Goal: Task Accomplishment & Management: Use online tool/utility

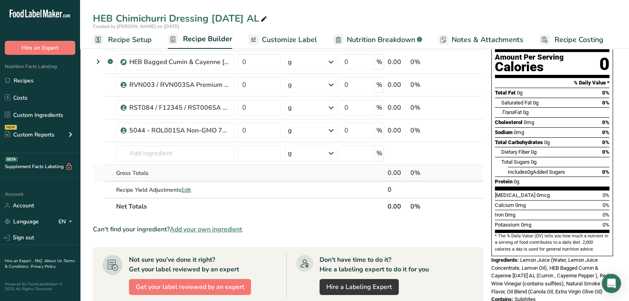
scroll to position [100, 0]
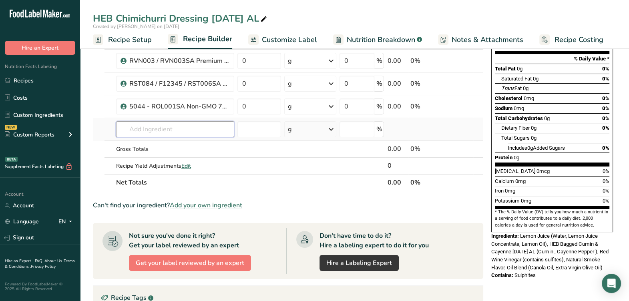
click at [186, 126] on input "text" at bounding box center [175, 129] width 118 height 16
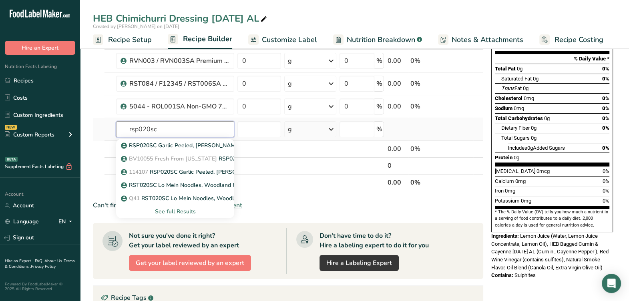
type input "rsp020sc"
click at [180, 210] on div "See full Results" at bounding box center [174, 211] width 105 height 8
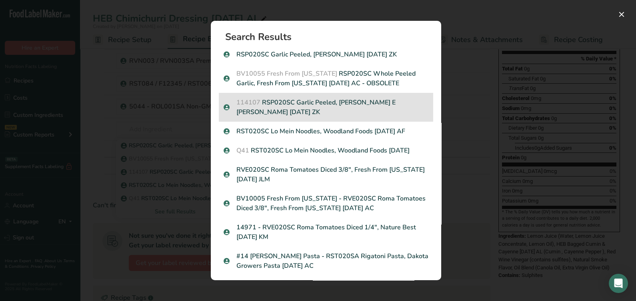
click at [341, 113] on p "114107 RSP020SC Garlic Peeled, Ben E Keith Markon 7-15-22 ZK" at bounding box center [326, 107] width 205 height 19
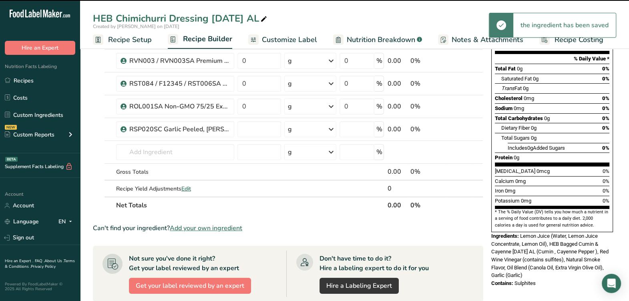
type input "0"
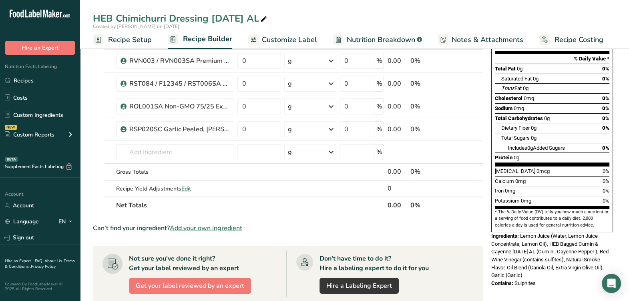
click at [305, 224] on div "Can't find your ingredient? Add your own ingredient" at bounding box center [288, 228] width 390 height 10
click at [455, 128] on icon at bounding box center [453, 129] width 6 height 8
click at [168, 149] on input "text" at bounding box center [175, 152] width 118 height 16
click at [190, 148] on input "text" at bounding box center [175, 152] width 118 height 16
paste input "RVE155SC"
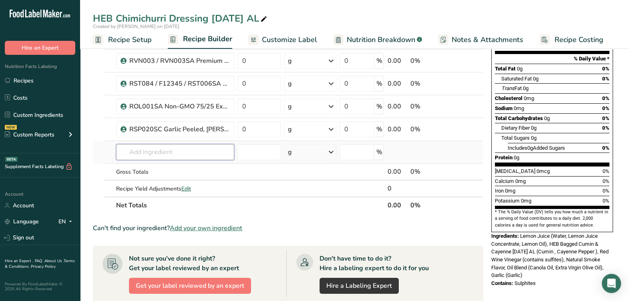
type input "RVE155SC"
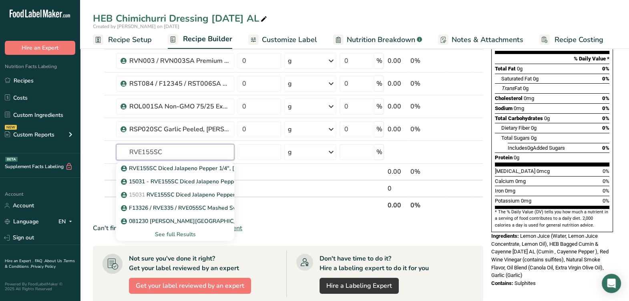
drag, startPoint x: 229, startPoint y: 150, endPoint x: 29, endPoint y: 158, distance: 199.9
click at [28, 160] on div ".a-20{fill:#fff;} Hire an Expert Nutrition Facts Labeling Recipes Costs Custom …" at bounding box center [314, 209] width 629 height 618
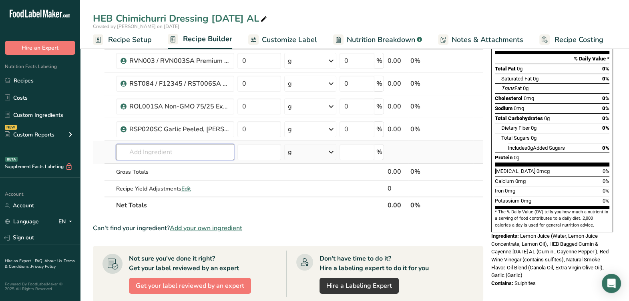
click at [217, 155] on input "text" at bounding box center [175, 152] width 118 height 16
paste input "RVE155SC"
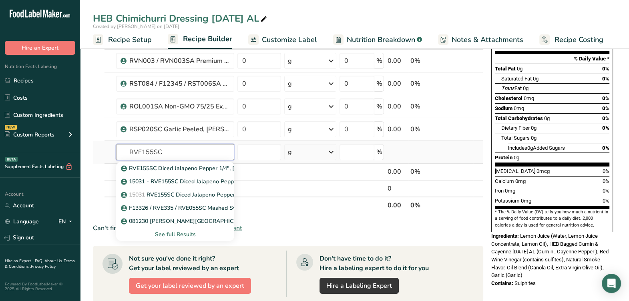
type input "RVE155SC"
click at [174, 233] on div "See full Results" at bounding box center [174, 234] width 105 height 8
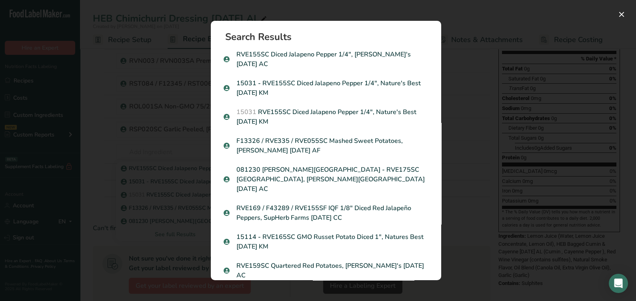
click at [341, 107] on p "15031 RVE155SC Diced Jalapeno Pepper 1/4", Nature's Best 12-22-21 KM" at bounding box center [326, 116] width 205 height 19
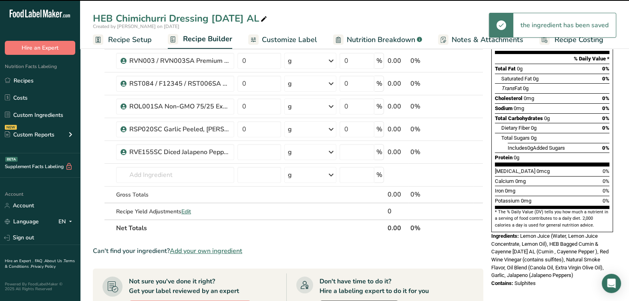
type input "0"
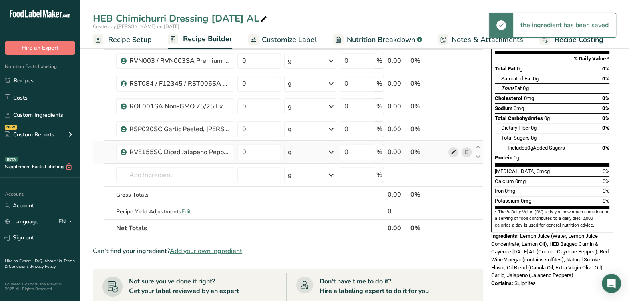
click at [456, 152] on span at bounding box center [453, 152] width 10 height 10
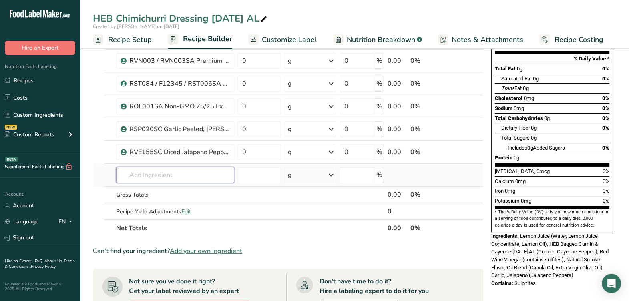
click at [214, 182] on input "text" at bounding box center [175, 175] width 118 height 16
click at [197, 181] on input "text" at bounding box center [175, 175] width 118 height 16
paste input "RST017SA"
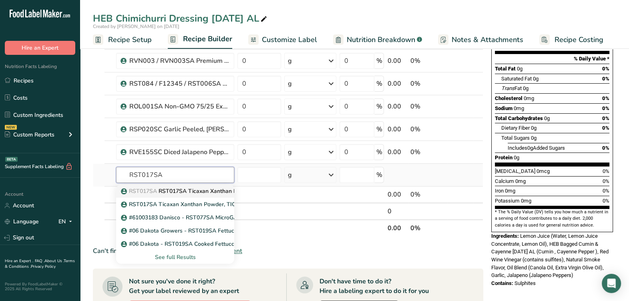
type input "RST017SA"
click at [178, 194] on link "RST017SA RST017SA Ticaxan Xanthan Powder, TIC Gums 05-03-23 CC" at bounding box center [175, 190] width 118 height 13
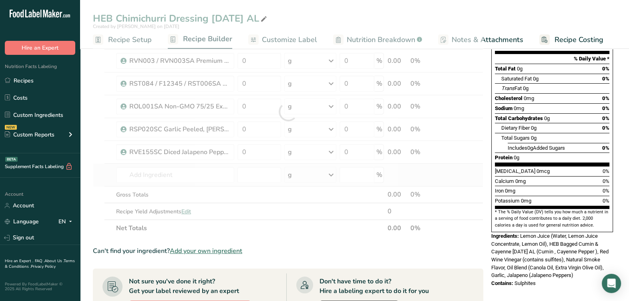
type input "RST017SA Ticaxan Xanthan Powder, TIC Gums 05-03-23 CC"
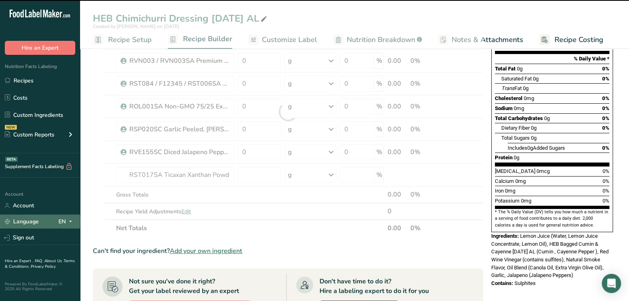
type input "0"
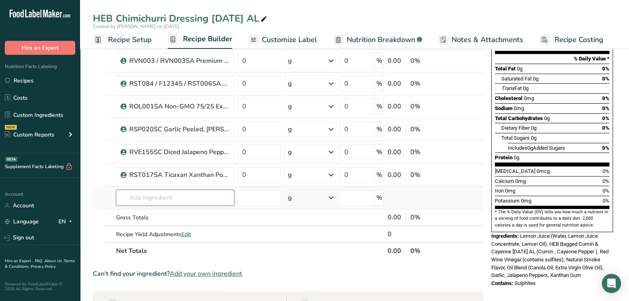
click at [221, 194] on input "text" at bounding box center [175, 198] width 118 height 16
paste input "RSP042SC"
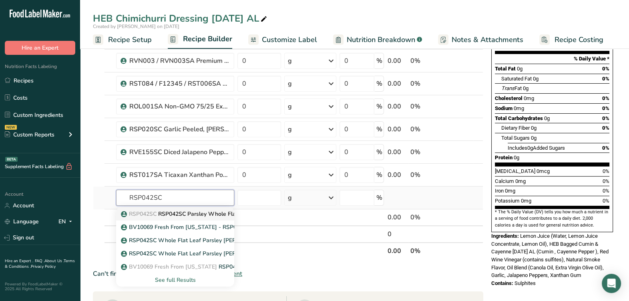
type input "RSP042SC"
click at [200, 209] on link "RSP042SC RSP042SC Parsley Whole Flat, NatureBest 6-30-22 AL" at bounding box center [175, 213] width 118 height 13
type input "RSP042SC Parsley Whole Flat, NatureBest 6-30-22 AL"
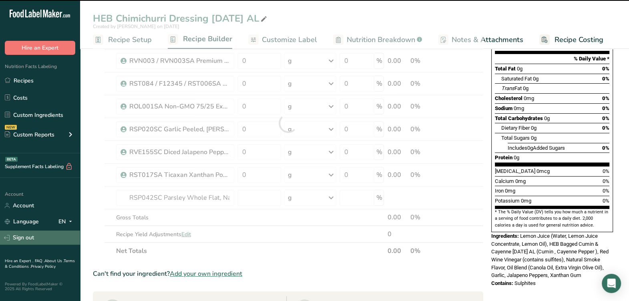
type input "0"
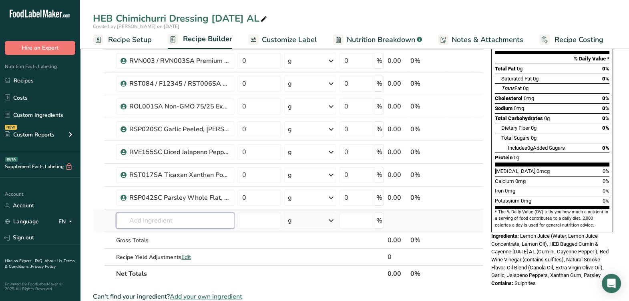
click at [134, 213] on input "text" at bounding box center [175, 220] width 118 height 16
paste input "RVE011SC"
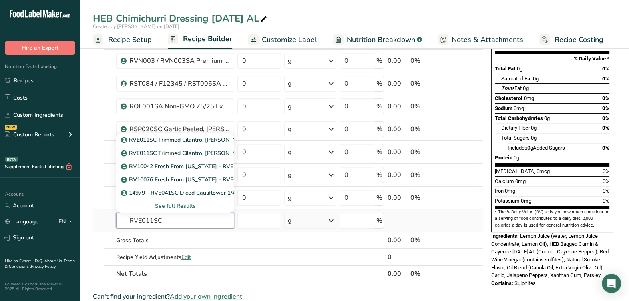
type input "RVE011SC"
click at [190, 202] on div "See full Results" at bounding box center [174, 206] width 105 height 8
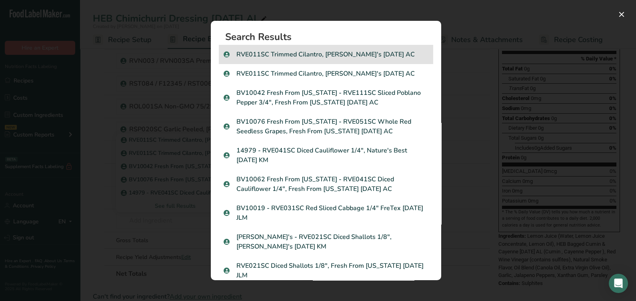
click at [357, 56] on p "RVE011SC Trimmed Cilantro, Nino's 06-26-20 AC" at bounding box center [326, 55] width 205 height 10
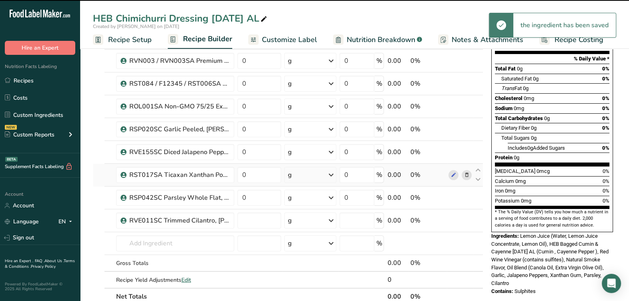
type input "0"
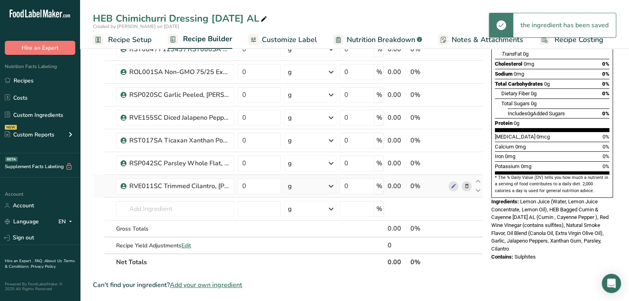
scroll to position [150, 0]
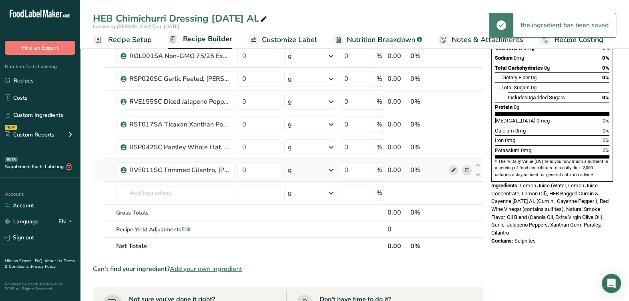
click at [451, 172] on icon at bounding box center [453, 170] width 6 height 8
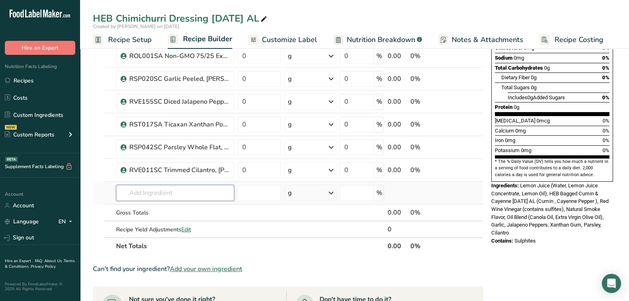
click at [180, 195] on input "text" at bounding box center [175, 193] width 118 height 16
paste input "RSW004SA"
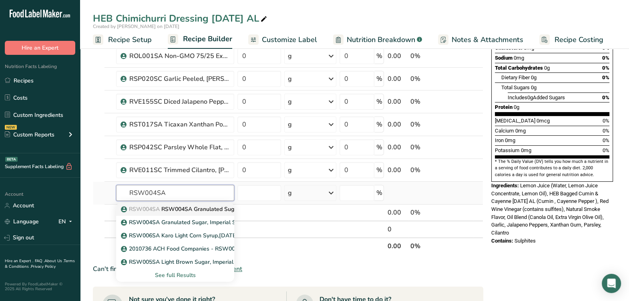
type input "RSW004SA"
click at [181, 214] on link "RSW004SA RSW004SA Granulated Sugar, Imperial Sugar 12-01-21 KM" at bounding box center [175, 208] width 118 height 13
type input "RSW004SA Granulated Sugar, Imperial Sugar 12-01-21 KM"
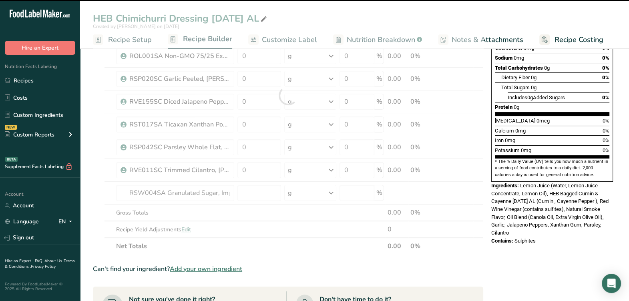
type input "0"
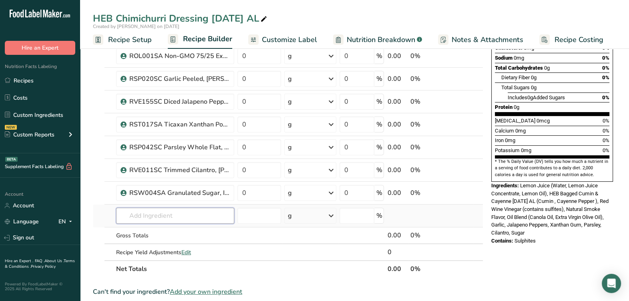
click at [210, 214] on input "text" at bounding box center [175, 216] width 118 height 16
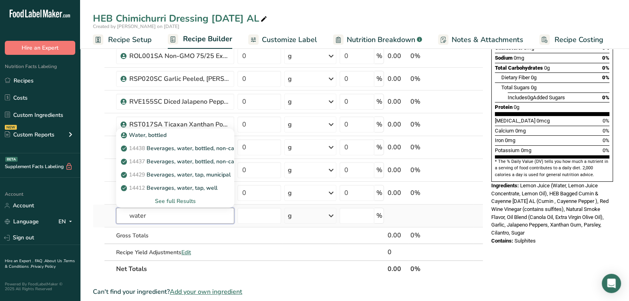
drag, startPoint x: 207, startPoint y: 213, endPoint x: 108, endPoint y: 219, distance: 99.4
click at [108, 219] on tr "water Water, bottled 14438 Beverages, water, bottled, non-carbonated, CRYSTAL G…" at bounding box center [287, 215] width 389 height 23
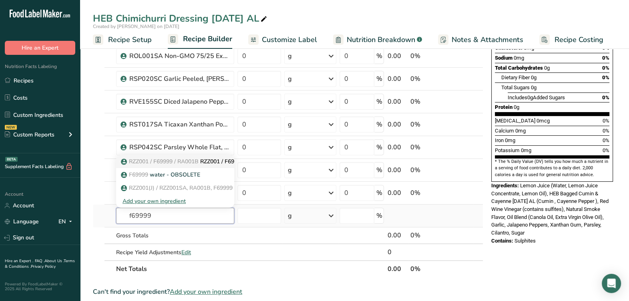
type input "f69999"
click at [190, 163] on span "RZZ001 / F69999 / RA001B" at bounding box center [164, 162] width 70 height 8
type input "RZZ001 / F69999 / RA001B / RZZ001SA Water, Tap"
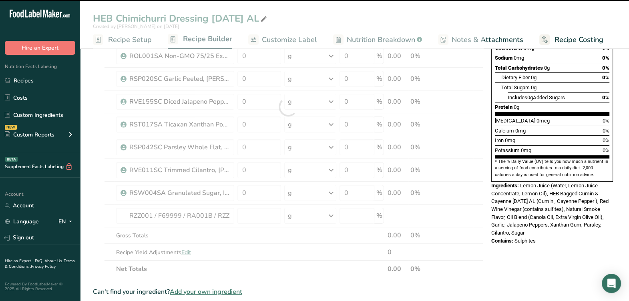
type input "0"
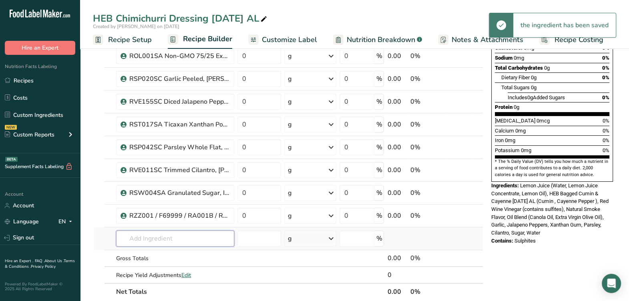
click at [188, 234] on input "text" at bounding box center [175, 238] width 118 height 16
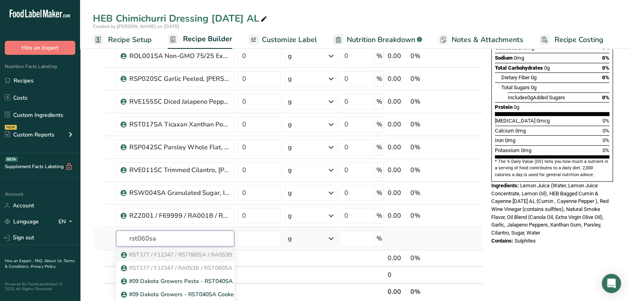
type input "rst060sa"
click at [184, 256] on span "RST177 / F12347 / RST060SA / RA053B" at bounding box center [180, 255] width 103 height 8
type input "RST177 / F12347 / RST060SA / RA053B CytoGuard YM K, A&B 05-19-25 AF"
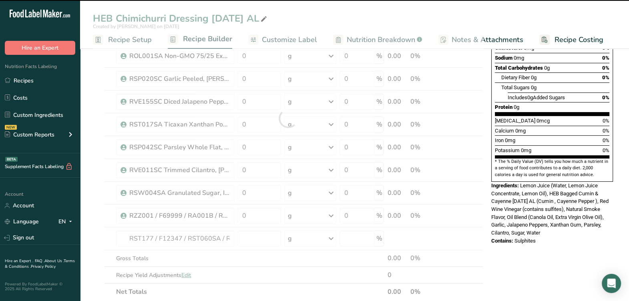
type input "0"
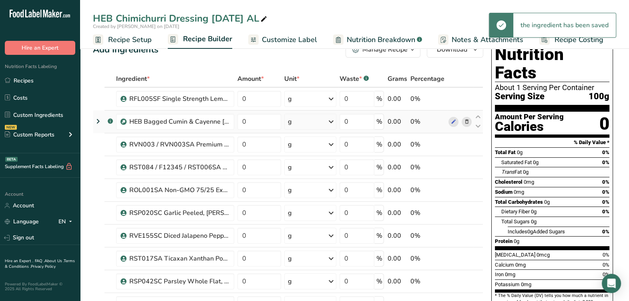
scroll to position [0, 0]
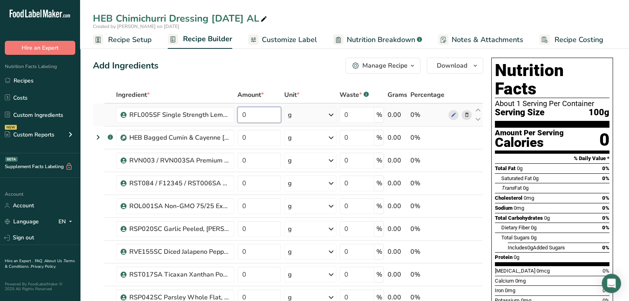
click at [259, 113] on input "0" at bounding box center [259, 115] width 44 height 16
type input "11.93"
click at [261, 140] on div "Ingredient * Amount * Unit * Waste * .a-a{fill:#347362;}.b-a{fill:#fff;} Grams …" at bounding box center [288, 279] width 390 height 387
type input "2.34"
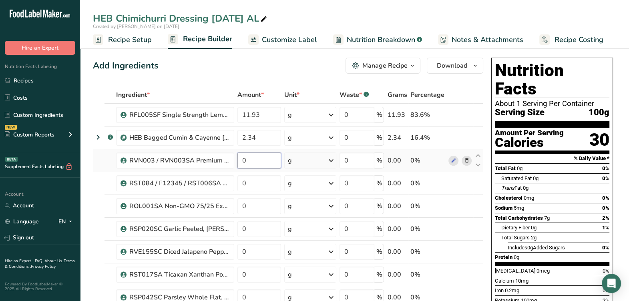
click at [262, 158] on div "Ingredient * Amount * Unit * Waste * .a-a{fill:#347362;}.b-a{fill:#fff;} Grams …" at bounding box center [288, 279] width 390 height 387
type input "5"
click at [254, 180] on div "Ingredient * Amount * Unit * Waste * .a-a{fill:#347362;}.b-a{fill:#fff;} Grams …" at bounding box center [288, 279] width 390 height 387
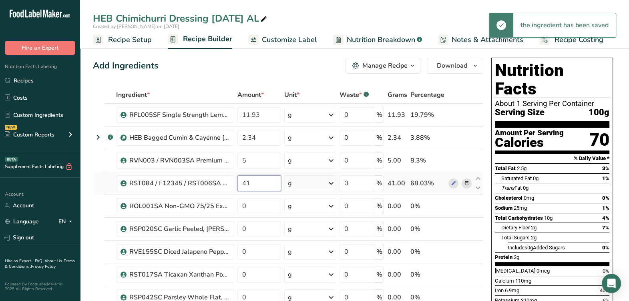
type input "4"
type input "1"
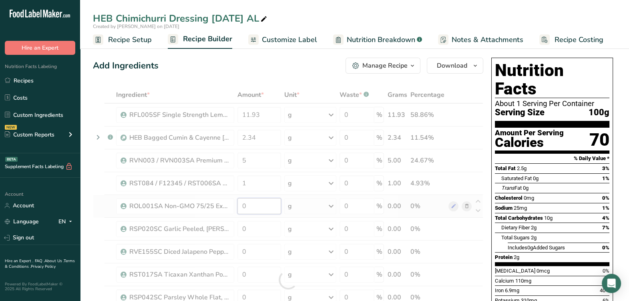
click at [261, 211] on div "Ingredient * Amount * Unit * Waste * .a-a{fill:#347362;}.b-a{fill:#fff;} Grams …" at bounding box center [288, 279] width 390 height 387
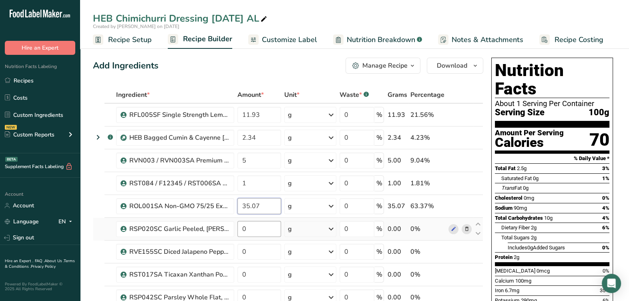
type input "35.07"
click at [261, 230] on div "Ingredient * Amount * Unit * Waste * .a-a{fill:#347362;}.b-a{fill:#fff;} Grams …" at bounding box center [288, 279] width 390 height 387
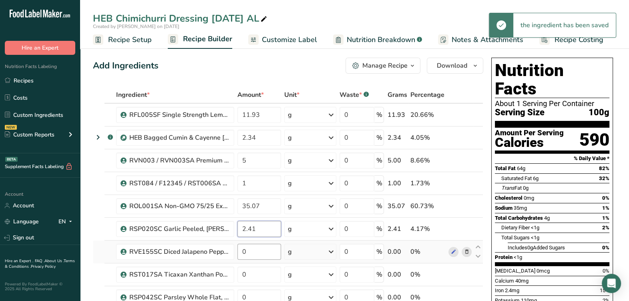
type input "2.41"
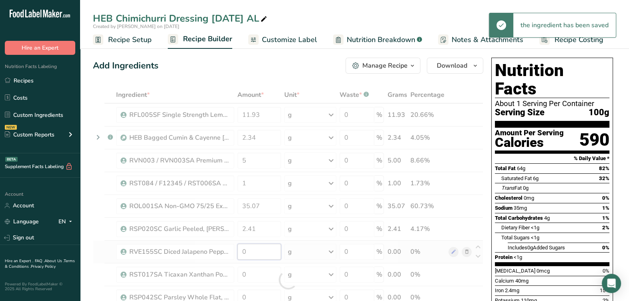
click at [266, 246] on div "Ingredient * Amount * Unit * Waste * .a-a{fill:#347362;}.b-a{fill:#fff;} Grams …" at bounding box center [288, 279] width 390 height 387
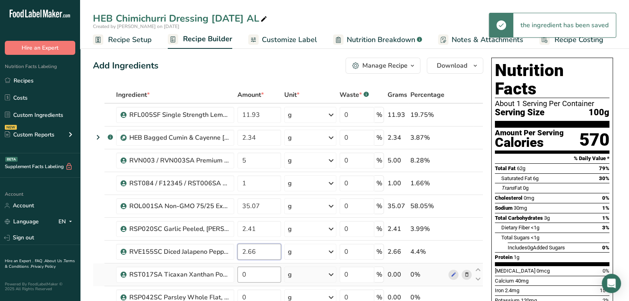
type input "2.66"
click at [266, 275] on div "Ingredient * Amount * Unit * Waste * .a-a{fill:#347362;}.b-a{fill:#fff;} Grams …" at bounding box center [288, 279] width 390 height 387
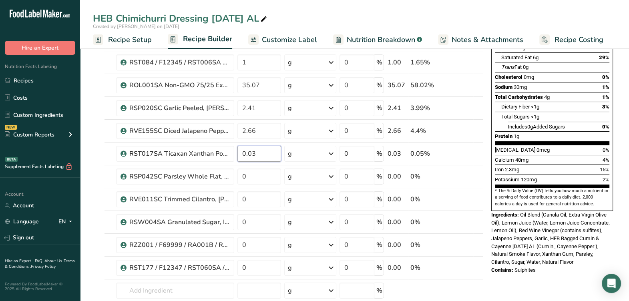
scroll to position [124, 0]
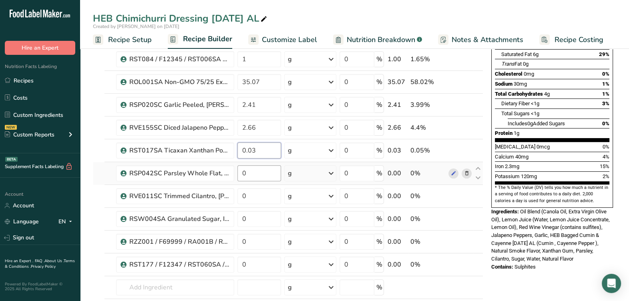
type input "0.03"
click at [276, 170] on div "Ingredient * Amount * Unit * Waste * .a-a{fill:#347362;}.b-a{fill:#fff;} Grams …" at bounding box center [288, 155] width 390 height 387
type input "11"
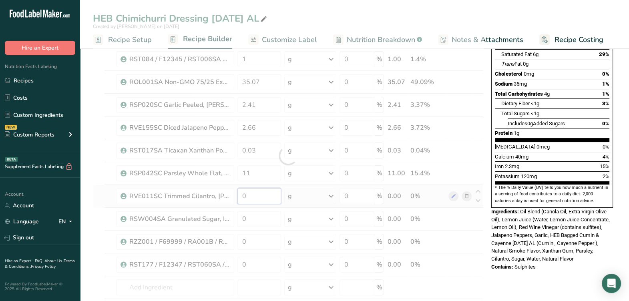
click at [266, 190] on div "Ingredient * Amount * Unit * Waste * .a-a{fill:#347362;}.b-a{fill:#fff;} Grams …" at bounding box center [288, 155] width 390 height 387
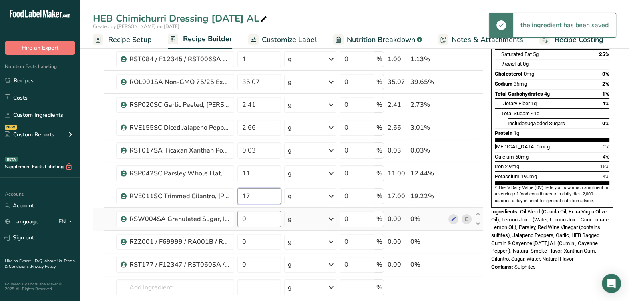
type input "17"
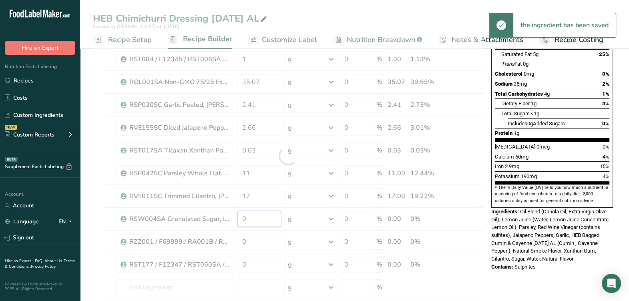
click at [272, 212] on div "Ingredient * Amount * Unit * Waste * .a-a{fill:#347362;}.b-a{fill:#fff;} Grams …" at bounding box center [288, 155] width 390 height 387
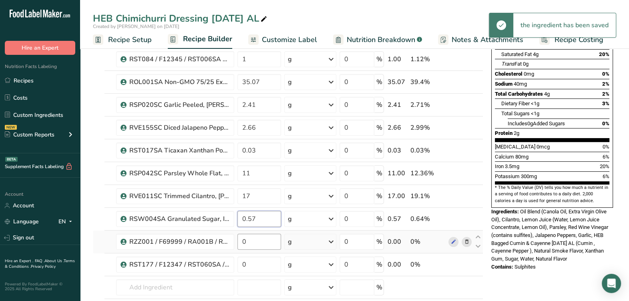
type input "0.57"
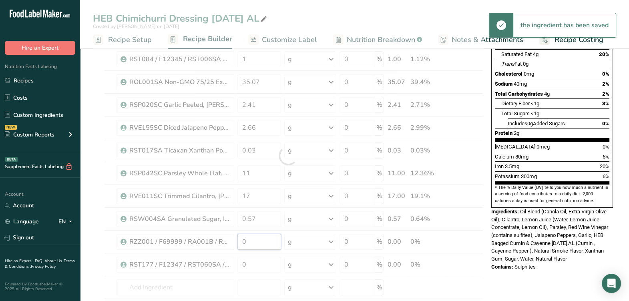
click at [263, 240] on div "Ingredient * Amount * Unit * Waste * .a-a{fill:#347362;}.b-a{fill:#fff;} Grams …" at bounding box center [288, 155] width 390 height 387
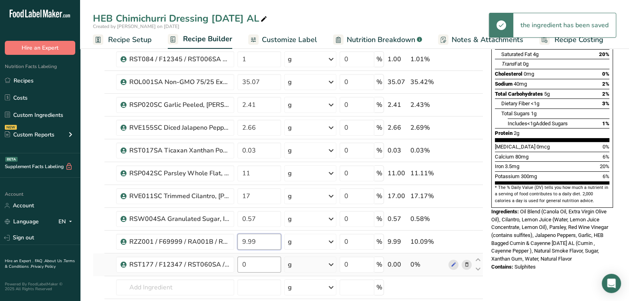
type input "9.99"
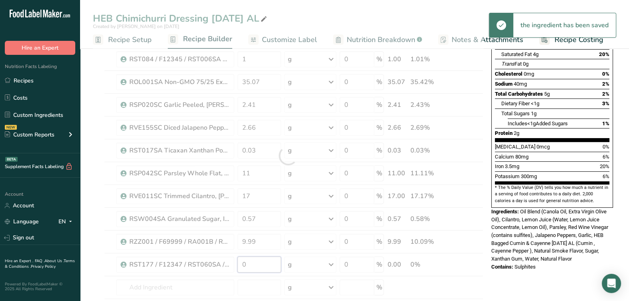
click at [256, 265] on div "Ingredient * Amount * Unit * Waste * .a-a{fill:#347362;}.b-a{fill:#fff;} Grams …" at bounding box center [288, 155] width 390 height 387
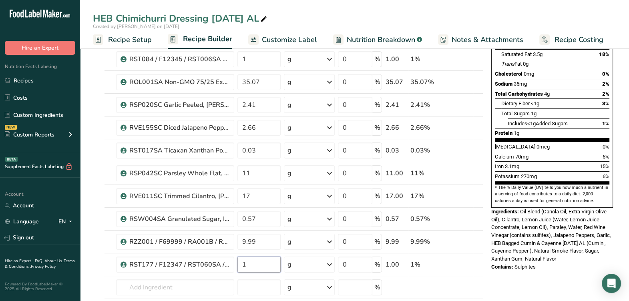
type input "1"
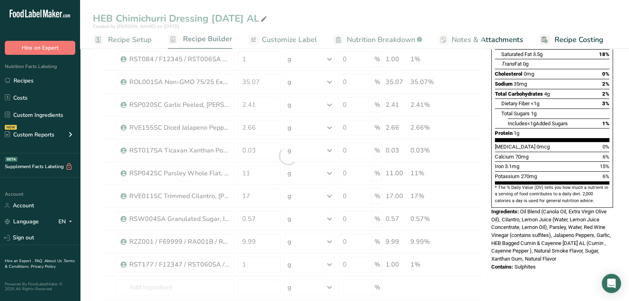
click at [532, 142] on div "Vitamin D 0mcg 0%" at bounding box center [552, 147] width 114 height 10
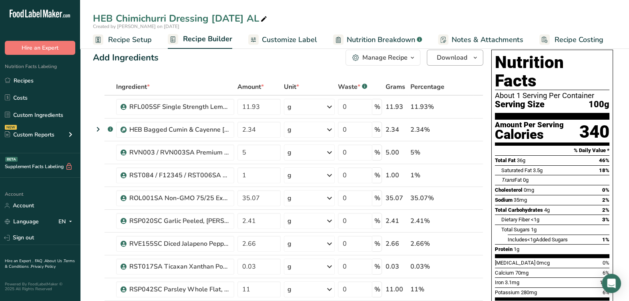
scroll to position [0, 0]
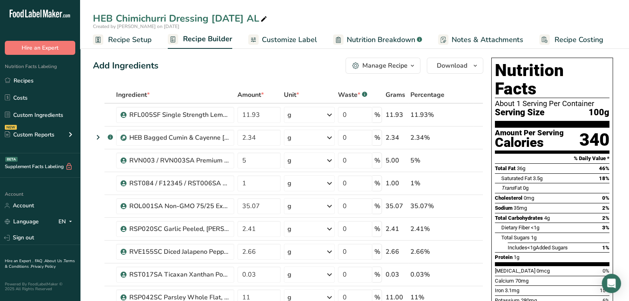
click at [395, 66] on div "Manage Recipe" at bounding box center [384, 66] width 45 height 10
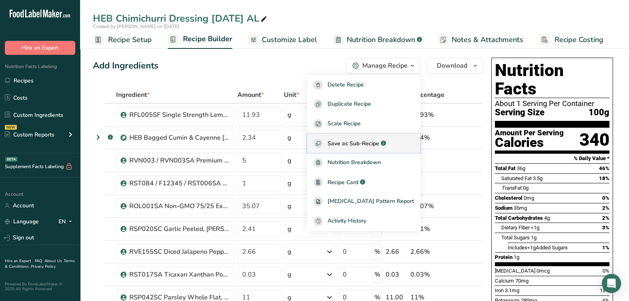
click at [376, 142] on span "Save as Sub-Recipe" at bounding box center [353, 143] width 52 height 8
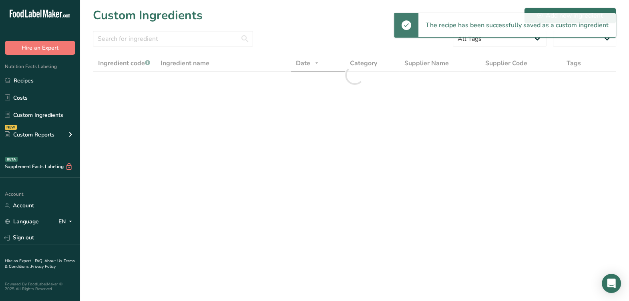
select select "30"
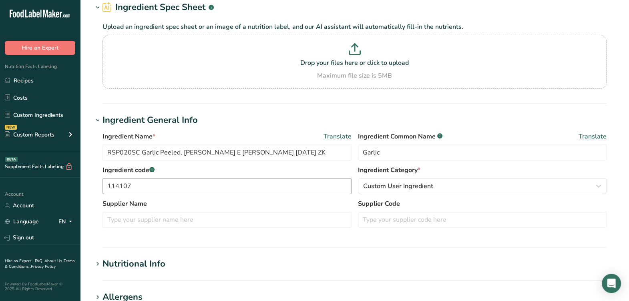
scroll to position [100, 0]
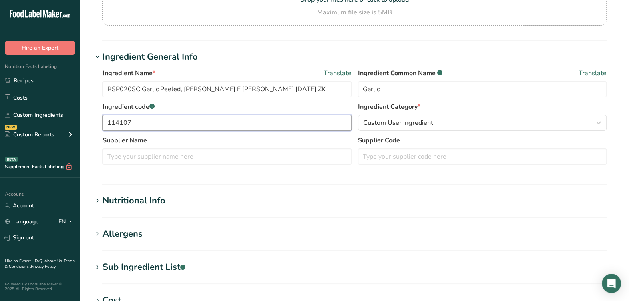
drag, startPoint x: 176, startPoint y: 125, endPoint x: 188, endPoint y: 125, distance: 12.4
click at [91, 120] on section "Edit RSP020SC Garlic Peeled, Ben E Keith Markon 7-15-22 ZK Ingredient Spec Shee…" at bounding box center [354, 194] width 549 height 588
click at [386, 157] on input "text" at bounding box center [482, 156] width 249 height 16
paste input "114107"
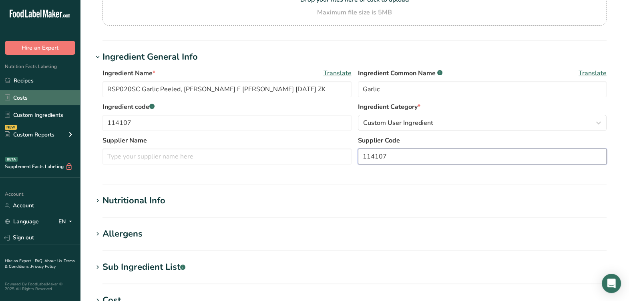
type input "114107"
drag, startPoint x: 45, startPoint y: 100, endPoint x: 40, endPoint y: 100, distance: 5.2
click at [40, 100] on div ".a-20{fill:#fff;} Hire an Expert Nutrition Facts Labeling Recipes Costs Custom …" at bounding box center [314, 206] width 629 height 613
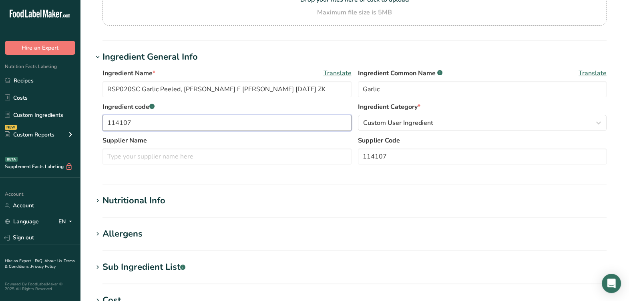
drag, startPoint x: 162, startPoint y: 119, endPoint x: 81, endPoint y: 124, distance: 81.4
click at [81, 124] on section "Edit RSP020SC Garlic Peeled, Ben E Keith Markon 7-15-22 ZK Ingredient Spec Shee…" at bounding box center [354, 194] width 549 height 588
paste input "RSP020SC"
type input "RSP020SC"
click at [146, 150] on input "text" at bounding box center [226, 156] width 249 height 16
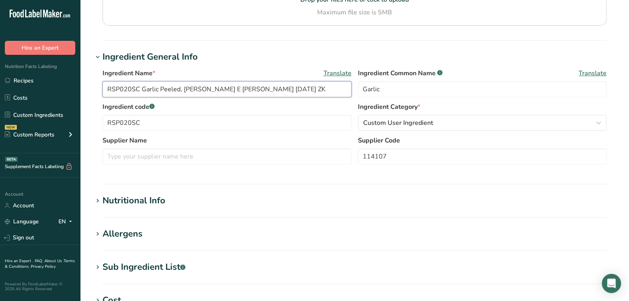
drag, startPoint x: 186, startPoint y: 88, endPoint x: 237, endPoint y: 88, distance: 50.8
click at [237, 88] on input "RSP020SC Garlic Peeled, Ben E Keith Markon 7-15-22 ZK" at bounding box center [226, 89] width 249 height 16
click at [181, 163] on input "text" at bounding box center [226, 156] width 249 height 16
paste input "Ben E Keith Markon"
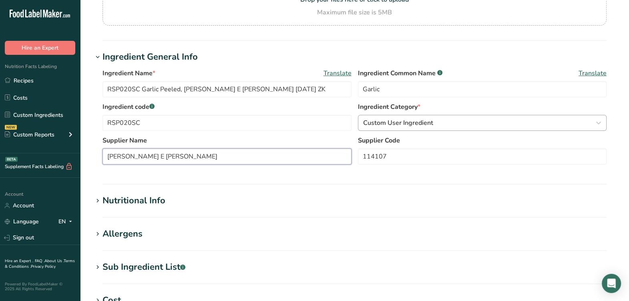
type input "Ben E Keith Markon"
click at [435, 120] on div "Custom User Ingredient" at bounding box center [480, 123] width 234 height 10
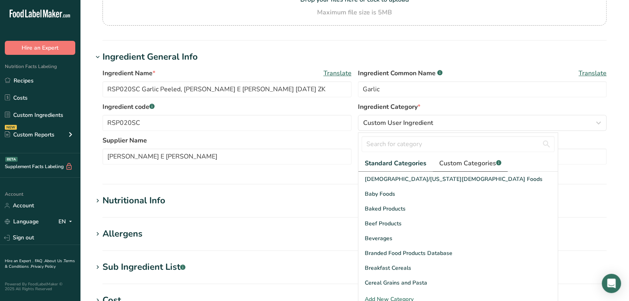
click at [471, 158] on span "Custom Categories .a-a{fill:#347362;}.b-a{fill:#fff;}" at bounding box center [470, 163] width 62 height 10
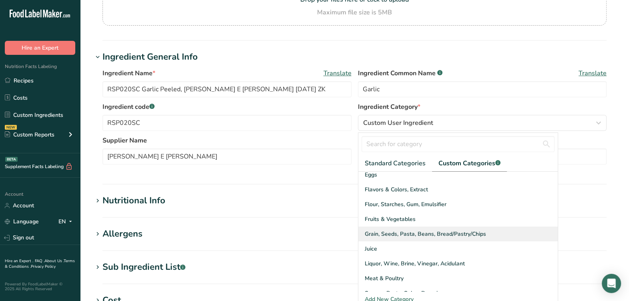
scroll to position [50, 0]
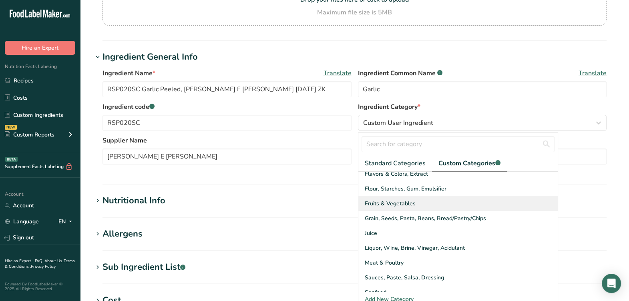
click at [387, 197] on div "Fruits & Vegetables" at bounding box center [457, 203] width 199 height 15
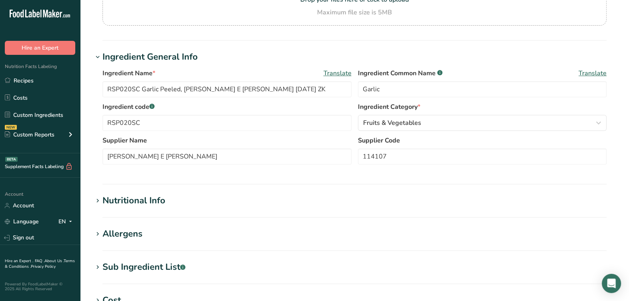
click at [352, 179] on section "Ingredient General Info Ingredient Name * Translate RSP020SC Garlic Peeled, Ben…" at bounding box center [354, 117] width 523 height 134
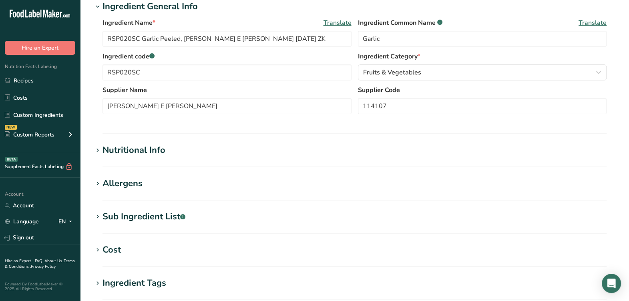
click at [149, 149] on div "Nutritional Info" at bounding box center [133, 150] width 63 height 13
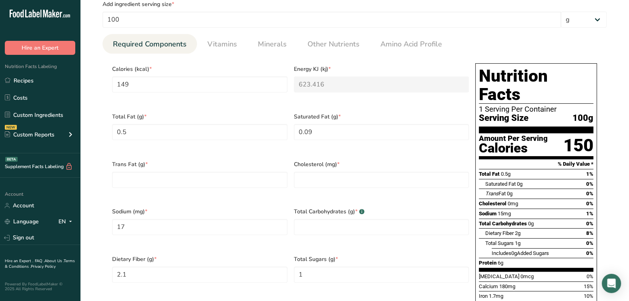
scroll to position [350, 0]
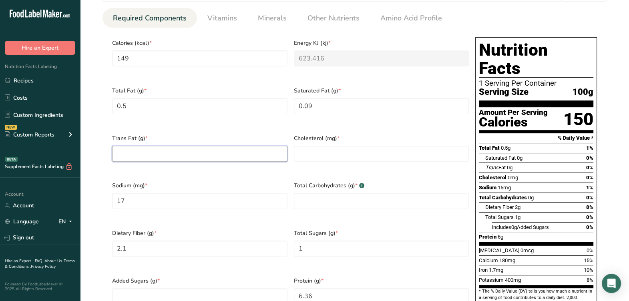
click at [179, 146] on Fat "number" at bounding box center [199, 154] width 175 height 16
type Fat "0"
click at [396, 152] on input "number" at bounding box center [381, 154] width 175 height 16
type input "0"
click at [289, 165] on div "Trans Fat (g) * 0" at bounding box center [200, 153] width 182 height 48
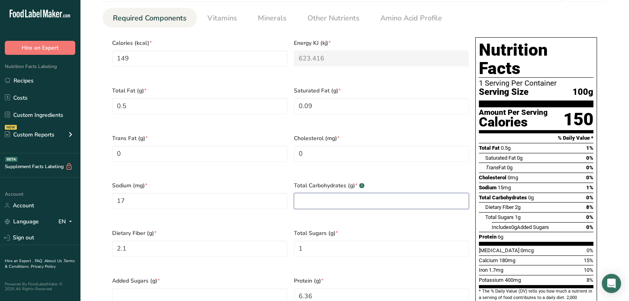
click at [345, 193] on Carbohydrates "number" at bounding box center [381, 201] width 175 height 16
type Carbohydrates "0"
click at [283, 165] on div "Trans Fat (g) * 0" at bounding box center [200, 153] width 182 height 48
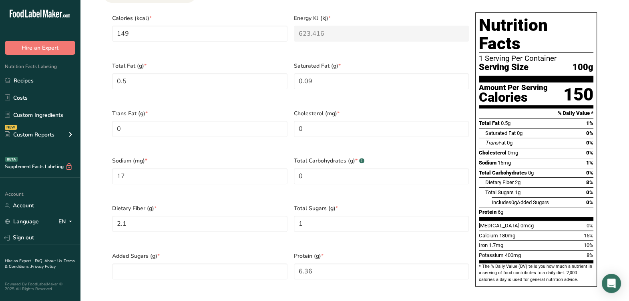
scroll to position [450, 0]
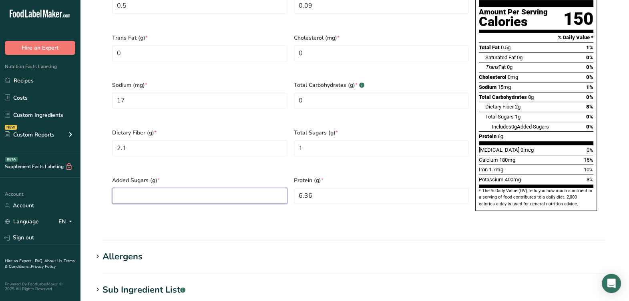
click at [235, 188] on Sugars "number" at bounding box center [199, 196] width 175 height 16
type Sugars "0"
click at [228, 192] on div "Added Sugars (g) * 0" at bounding box center [200, 195] width 182 height 48
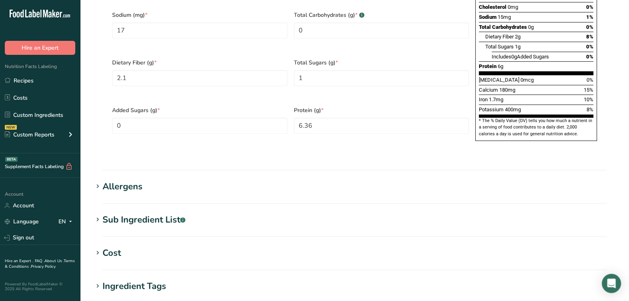
scroll to position [550, 0]
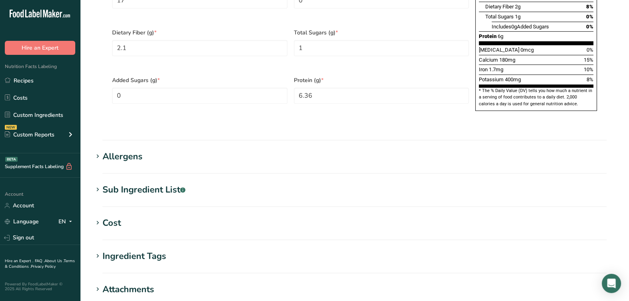
click at [193, 183] on h1 "Sub Ingredient List .a-a{fill:#347362;}.b-a{fill:#fff;}" at bounding box center [354, 189] width 523 height 13
drag, startPoint x: 179, startPoint y: 206, endPoint x: 89, endPoint y: 210, distance: 90.1
click at [250, 183] on h1 "Sub Ingredient List .a-a{fill:#347362;}.b-a{fill:#fff;}" at bounding box center [354, 189] width 523 height 13
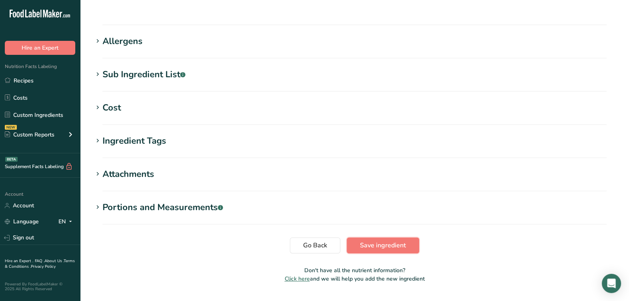
click at [382, 241] on span "Save ingredient" at bounding box center [383, 246] width 46 height 10
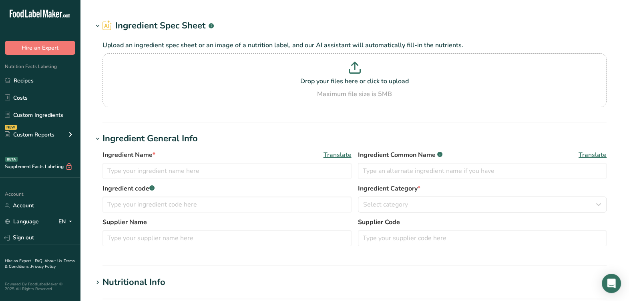
type input "RVE155SC Diced Jalapeno Pepper 1/4", Nature's Best [DATE] KM"
type input "Jalapeno"
type input "15031"
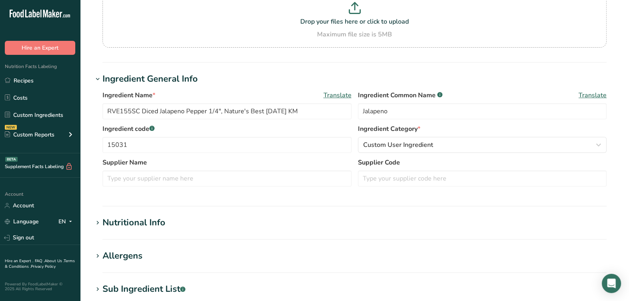
scroll to position [100, 0]
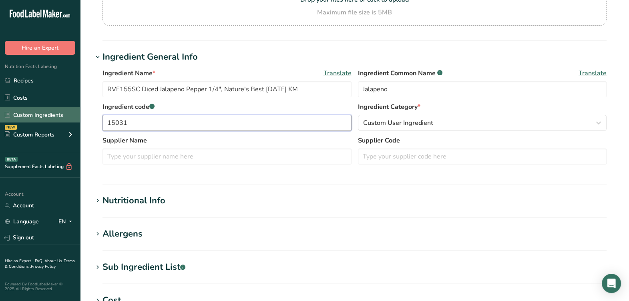
drag, startPoint x: 142, startPoint y: 126, endPoint x: 76, endPoint y: 118, distance: 66.5
click at [76, 118] on div ".a-20{fill:#fff;} Hire an Expert Nutrition Facts Labeling Recipes Costs Custom …" at bounding box center [314, 206] width 629 height 613
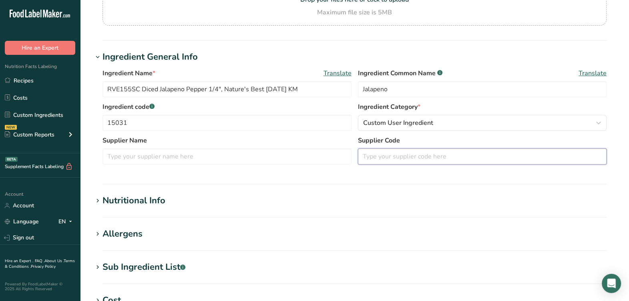
click at [422, 153] on input "text" at bounding box center [482, 156] width 249 height 16
paste input "15031"
type input "15031"
drag, startPoint x: 139, startPoint y: 86, endPoint x: 40, endPoint y: 88, distance: 99.3
click at [40, 88] on div ".a-20{fill:#fff;} Hire an Expert Nutrition Facts Labeling Recipes Costs Custom …" at bounding box center [314, 206] width 629 height 613
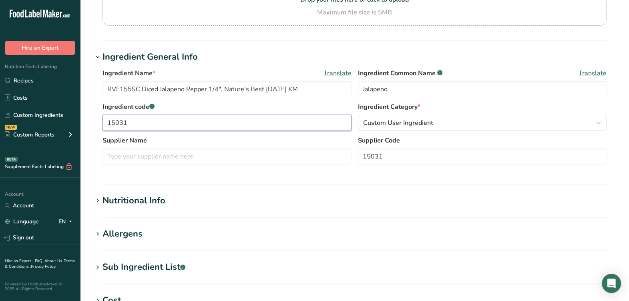
click at [149, 119] on input "15031" at bounding box center [226, 123] width 249 height 16
drag, startPoint x: 131, startPoint y: 121, endPoint x: 52, endPoint y: 114, distance: 79.5
click at [51, 114] on div ".a-20{fill:#fff;} Hire an Expert Nutrition Facts Labeling Recipes Costs Custom …" at bounding box center [314, 206] width 629 height 613
paste input "RVE155SC"
type input "RVE155SC"
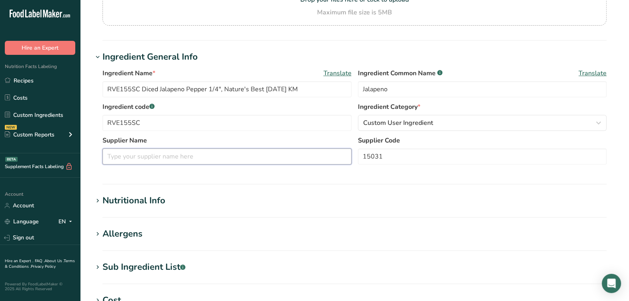
click at [202, 156] on input "text" at bounding box center [226, 156] width 249 height 16
drag, startPoint x: 223, startPoint y: 90, endPoint x: 261, endPoint y: 87, distance: 38.1
click at [261, 87] on input "RVE155SC Diced Jalapeno Pepper 1/4", Nature's Best 12-22-21 KM" at bounding box center [226, 89] width 249 height 16
click at [197, 157] on input "text" at bounding box center [226, 156] width 249 height 16
paste input "Nature's Best"
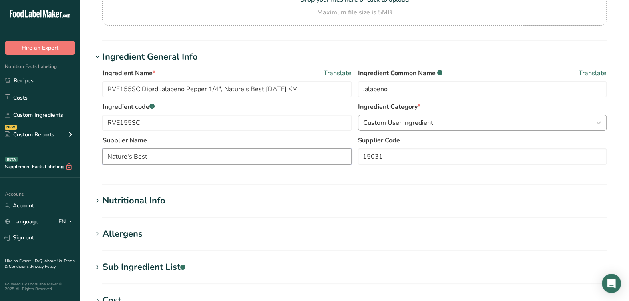
type input "Nature's Best"
click at [393, 126] on span "Custom User Ingredient" at bounding box center [398, 123] width 70 height 10
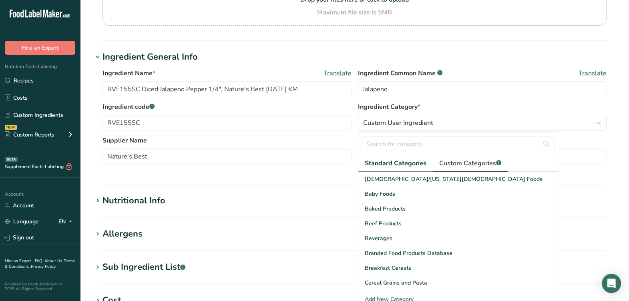
click at [469, 159] on span "Custom Categories .a-a{fill:#347362;}.b-a{fill:#fff;}" at bounding box center [470, 163] width 62 height 10
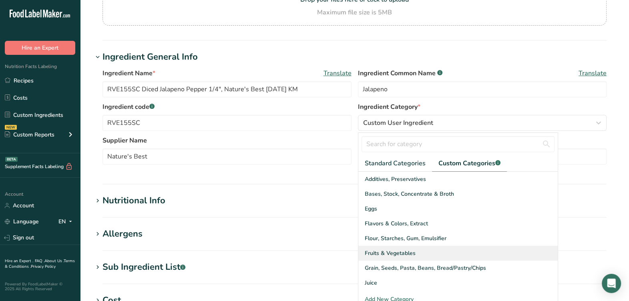
click at [419, 251] on div "Fruits & Vegetables" at bounding box center [457, 253] width 199 height 15
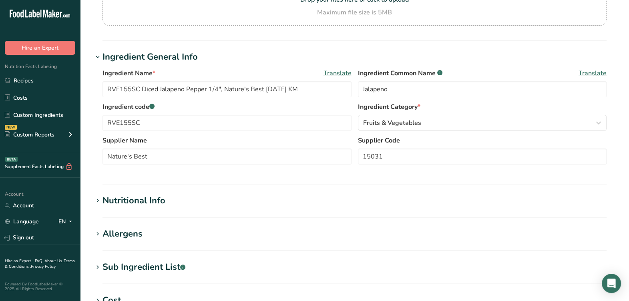
click at [343, 174] on section "Ingredient General Info Ingredient Name * Translate RVE155SC Diced Jalapeno Pep…" at bounding box center [354, 117] width 523 height 134
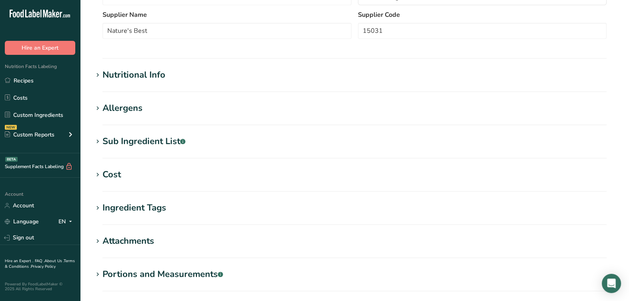
scroll to position [250, 0]
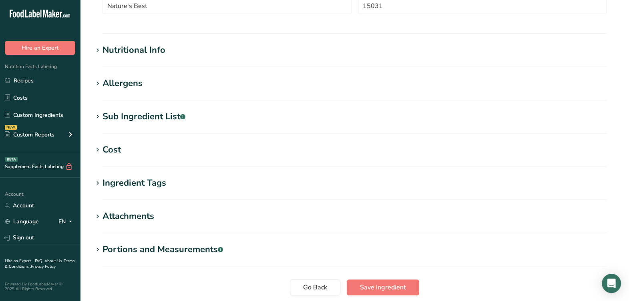
click at [128, 46] on div "Nutritional Info" at bounding box center [133, 50] width 63 height 13
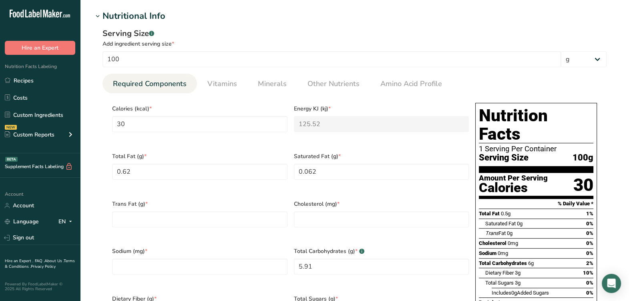
scroll to position [300, 0]
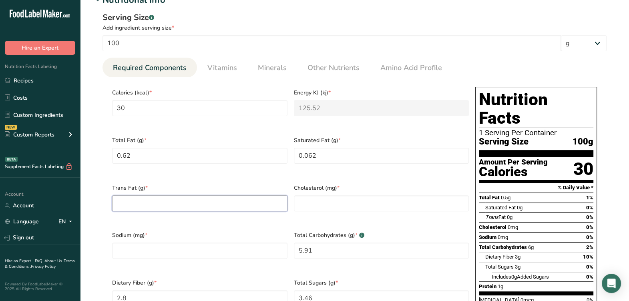
click at [181, 195] on Fat "number" at bounding box center [199, 203] width 175 height 16
type Fat "0"
drag, startPoint x: 319, startPoint y: 198, endPoint x: 248, endPoint y: 212, distance: 72.6
click at [319, 197] on input "number" at bounding box center [381, 203] width 175 height 16
type input "0"
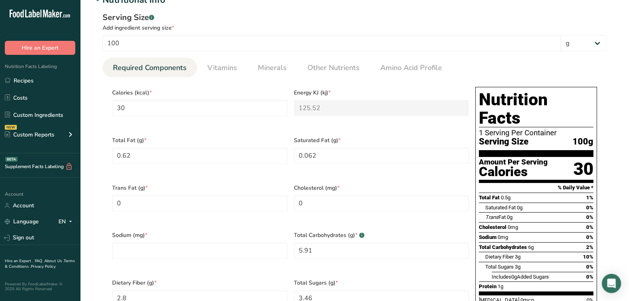
click at [244, 214] on div "Trans Fat (g) * 0" at bounding box center [200, 203] width 182 height 48
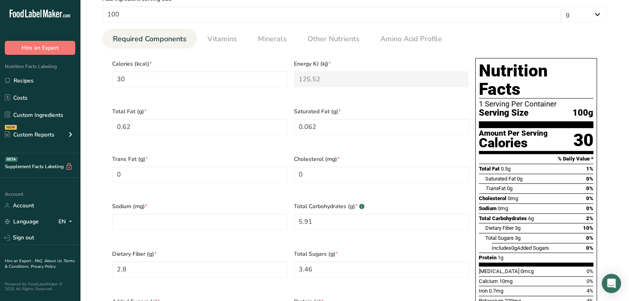
scroll to position [350, 0]
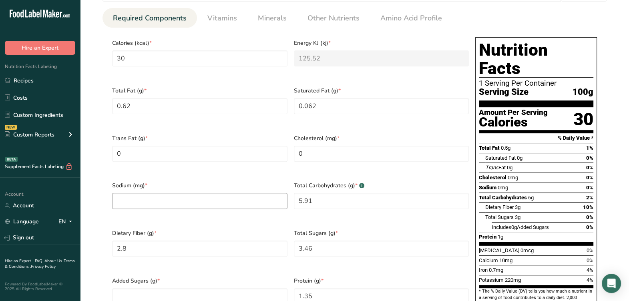
drag, startPoint x: 243, startPoint y: 213, endPoint x: 236, endPoint y: 197, distance: 16.9
click at [243, 224] on div "Dietary Fiber (g) * 2.8" at bounding box center [200, 248] width 182 height 48
click at [236, 198] on input "number" at bounding box center [199, 201] width 175 height 16
type input "0"
click at [227, 210] on div "Sodium (mg) * 0" at bounding box center [200, 200] width 182 height 48
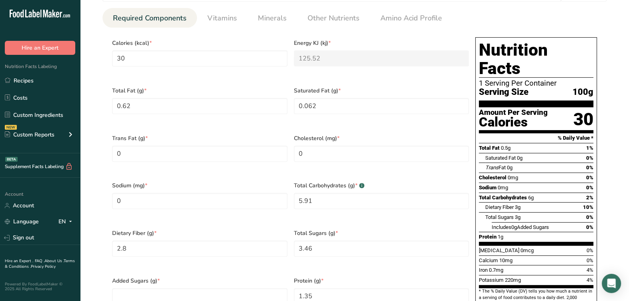
scroll to position [400, 0]
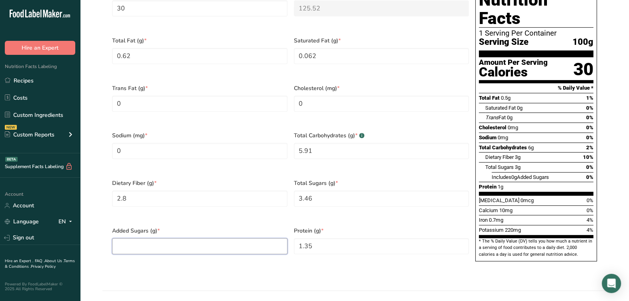
click at [212, 238] on Sugars "number" at bounding box center [199, 246] width 175 height 16
type Sugars "0"
click at [227, 204] on div "Calories (kcal) * 30 Energy KJ (kj) * 125.52 Total Fat (g) * 0.62 Saturated Fat…" at bounding box center [290, 126] width 363 height 285
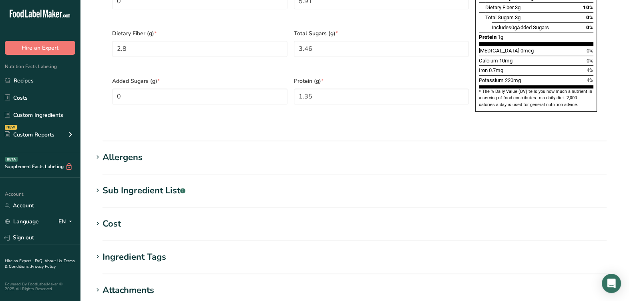
scroll to position [550, 0]
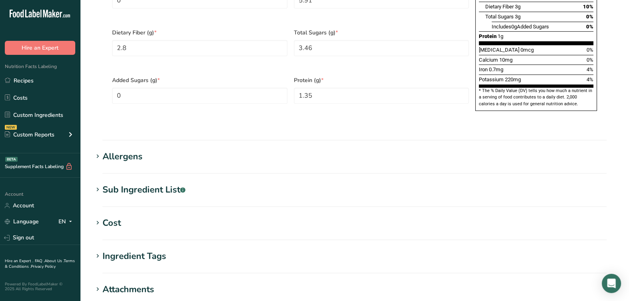
click at [157, 183] on div "Sub Ingredient List .a-a{fill:#347362;}.b-a{fill:#fff;}" at bounding box center [143, 189] width 83 height 13
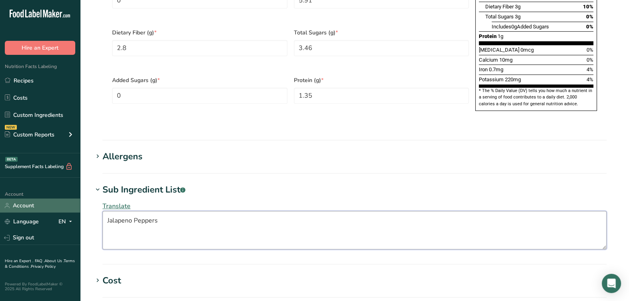
drag, startPoint x: 194, startPoint y: 208, endPoint x: 60, endPoint y: 207, distance: 134.5
click at [194, 196] on div "Translate" at bounding box center [354, 225] width 523 height 58
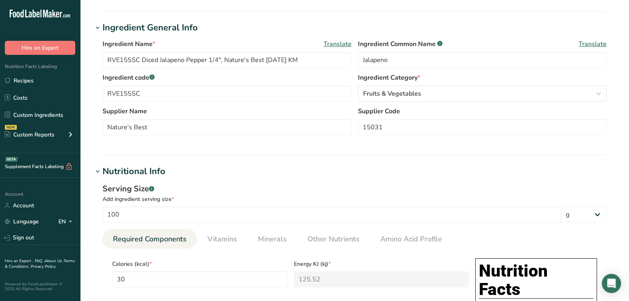
scroll to position [100, 0]
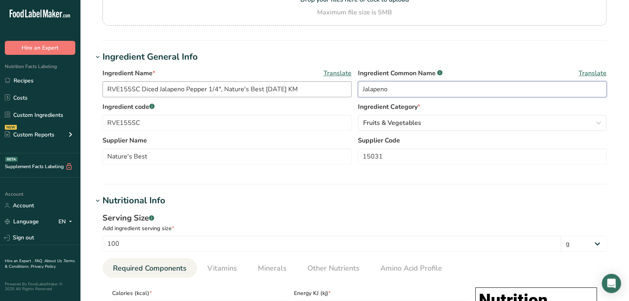
drag, startPoint x: 397, startPoint y: 86, endPoint x: 350, endPoint y: 92, distance: 46.8
click at [350, 92] on div "Ingredient Name * Translate RVE155SC Diced Jalapeno Pepper 1/4", Nature's Best …" at bounding box center [354, 85] width 504 height 34
paste input "Peppers"
type input "Jalapeno Peppers"
click at [357, 98] on div "Ingredient Name * Translate RVE155SC Diced Jalapeno Pepper 1/4", Nature's Best …" at bounding box center [354, 85] width 504 height 34
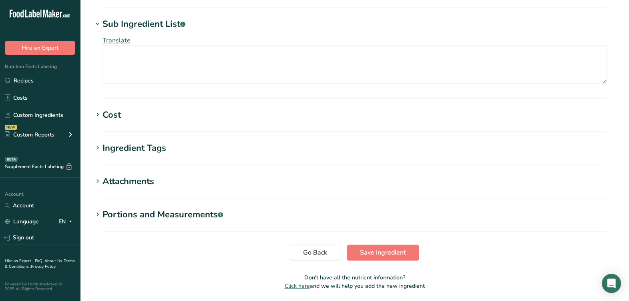
scroll to position [723, 0]
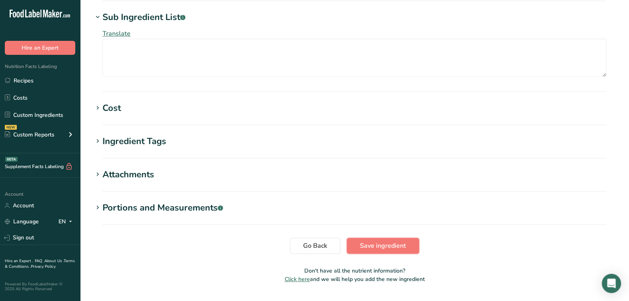
click at [386, 241] on span "Save ingredient" at bounding box center [383, 246] width 46 height 10
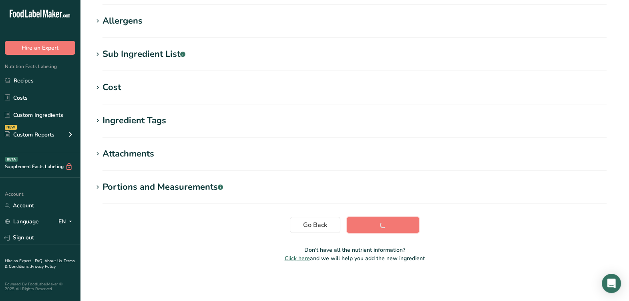
scroll to position [122, 0]
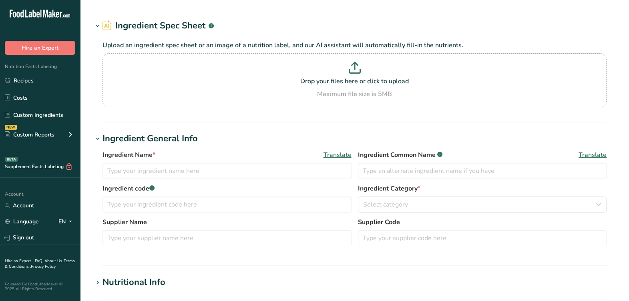
type input "RVE011SC Trimmed Cilantro, [PERSON_NAME]'s [DATE] AC"
type input "Cilantro"
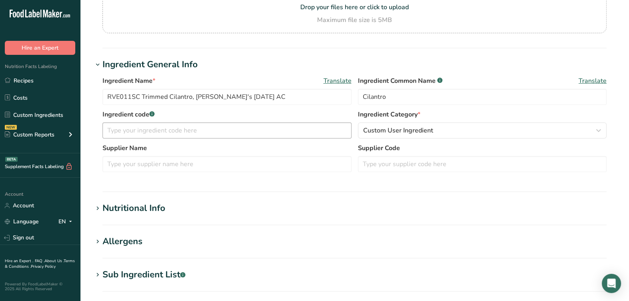
scroll to position [100, 0]
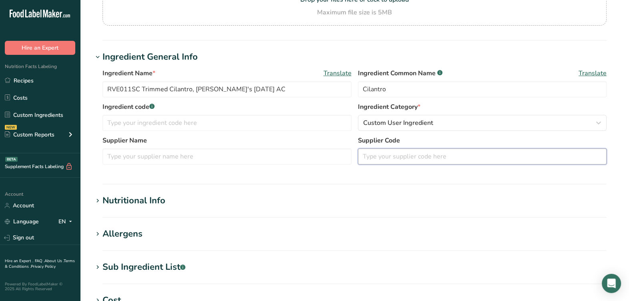
click at [416, 160] on input "text" at bounding box center [482, 156] width 249 height 16
type input "PV12-1"
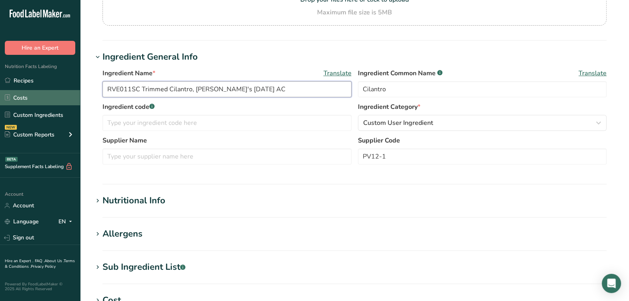
drag, startPoint x: 140, startPoint y: 87, endPoint x: 56, endPoint y: 96, distance: 84.5
click at [56, 96] on div ".a-20{fill:#fff;} Hire an Expert Nutrition Facts Labeling Recipes Costs Custom …" at bounding box center [314, 206] width 629 height 613
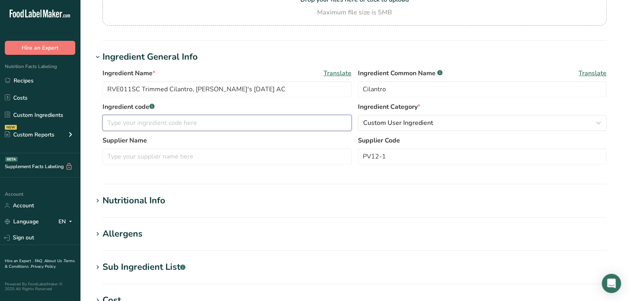
click at [151, 124] on input "text" at bounding box center [226, 123] width 249 height 16
paste input "RVE011SC"
type input "RVE011SC"
click at [269, 151] on input "text" at bounding box center [226, 156] width 249 height 16
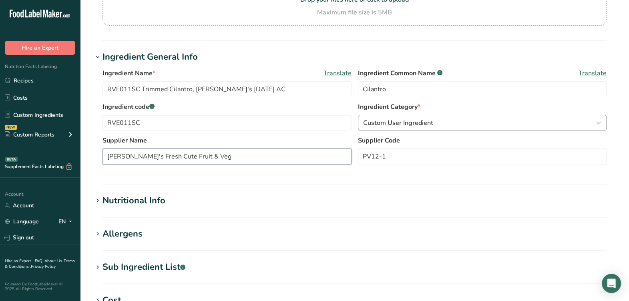
type input "Nino's Fresh Cute Fruit & Veg"
click at [411, 125] on span "Custom User Ingredient" at bounding box center [398, 123] width 70 height 10
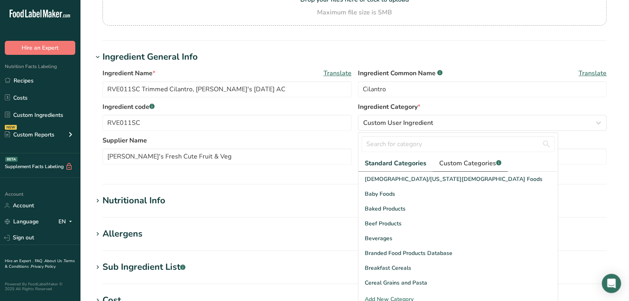
click at [461, 166] on span "Custom Categories .a-a{fill:#347362;}.b-a{fill:#fff;}" at bounding box center [470, 163] width 62 height 10
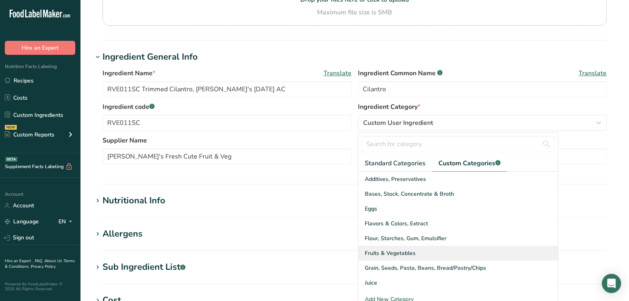
click at [409, 251] on span "Fruits & Vegetables" at bounding box center [390, 253] width 51 height 8
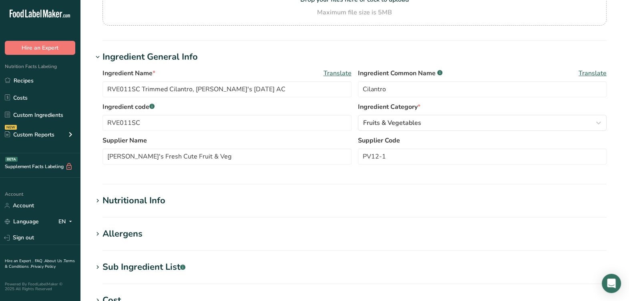
click at [353, 177] on section "Ingredient General Info Ingredient Name * Translate RVE011SC Trimmed Cilantro, …" at bounding box center [354, 117] width 523 height 134
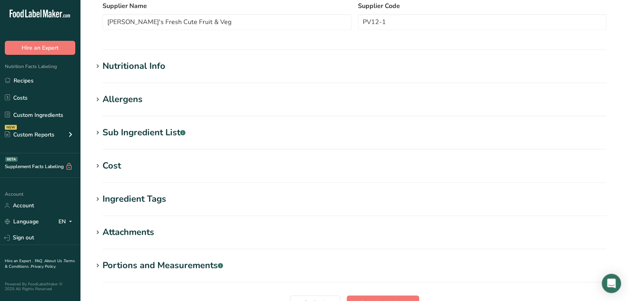
scroll to position [250, 0]
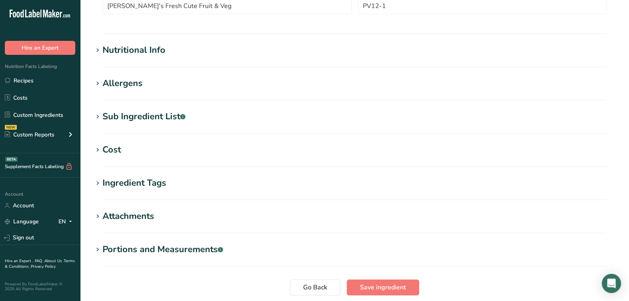
click at [175, 117] on div "Sub Ingredient List .a-a{fill:#347362;}.b-a{fill:#fff;}" at bounding box center [143, 116] width 83 height 13
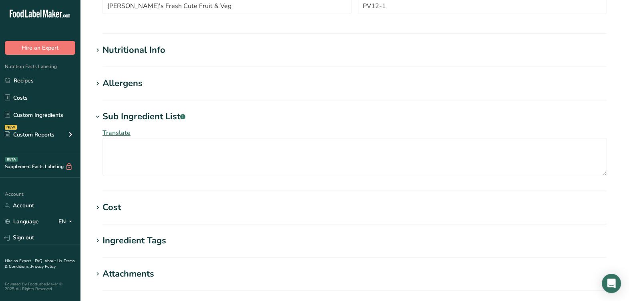
click at [162, 38] on section "Edit RVE011SC Trimmed Cilantro, Nino's 06-26-20 AC Ingredient Spec Sheet .a-a{f…" at bounding box center [354, 72] width 549 height 645
click at [153, 48] on div "Nutritional Info" at bounding box center [133, 50] width 63 height 13
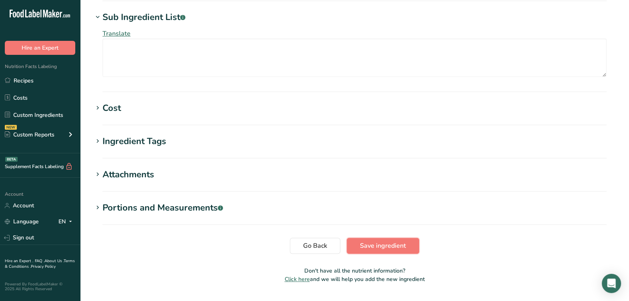
click at [362, 238] on button "Save ingredient" at bounding box center [383, 246] width 72 height 16
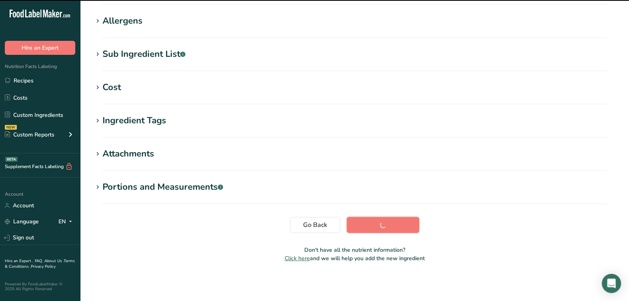
scroll to position [122, 0]
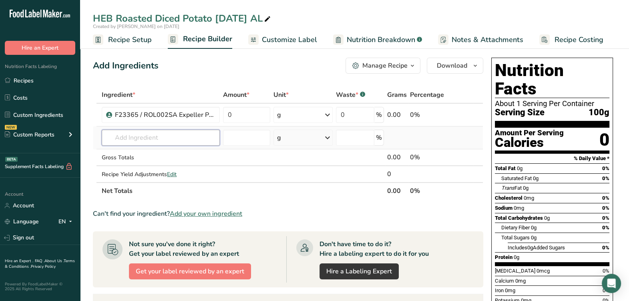
click at [144, 140] on input "text" at bounding box center [161, 138] width 118 height 16
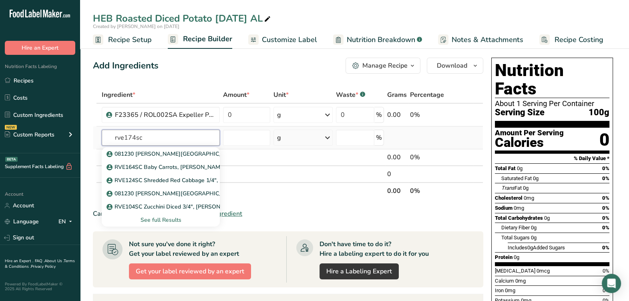
type input "rve174sc"
click at [184, 219] on div "See full Results" at bounding box center [160, 220] width 105 height 8
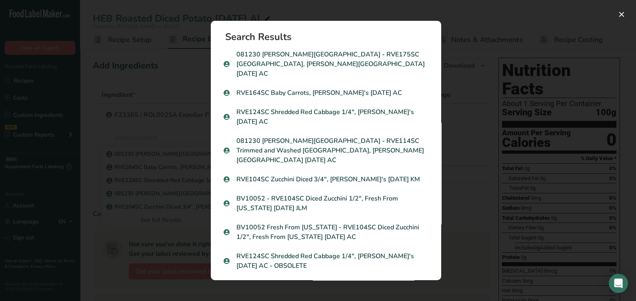
click at [487, 111] on div "Search results modal" at bounding box center [318, 150] width 636 height 301
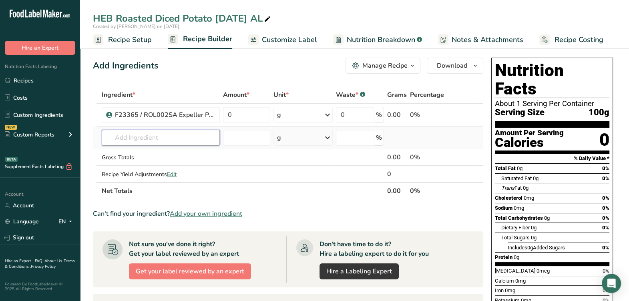
click at [180, 142] on input "text" at bounding box center [161, 138] width 118 height 16
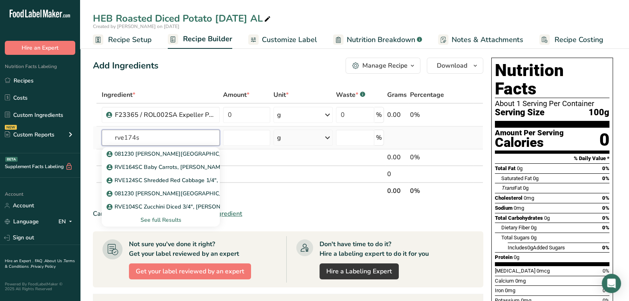
type input "rve174sc"
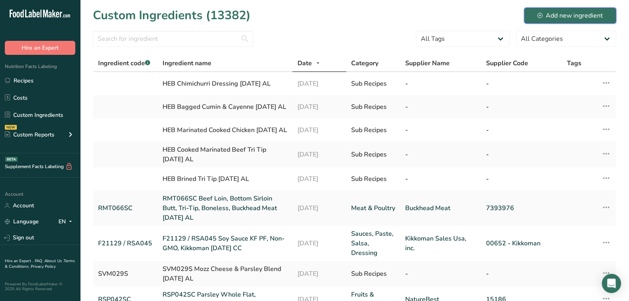
click at [569, 12] on div "Add new ingredient" at bounding box center [570, 16] width 66 height 10
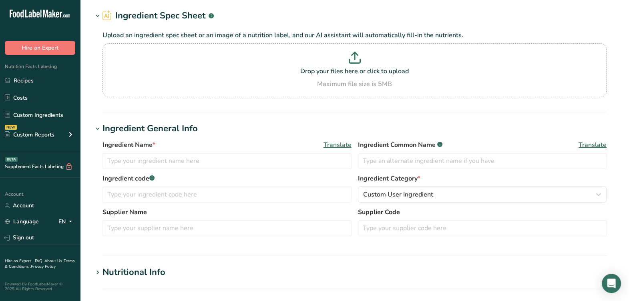
scroll to position [50, 0]
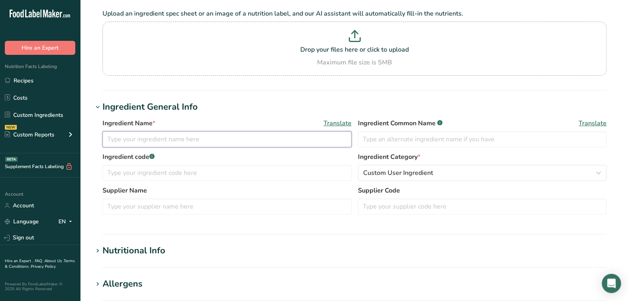
click at [226, 142] on input "text" at bounding box center [226, 139] width 249 height 16
type input "RVE174SC Diced Russet Potatoes with Skin 3/4", NatureBest 04-08-25 AL"
click at [448, 142] on input "text" at bounding box center [482, 139] width 249 height 16
type input "Russet Potatoes"
click at [337, 150] on div "Ingredient Name * Translate RVE174SC Diced Russet Potatoes with Skin 3/4", Natu…" at bounding box center [354, 135] width 504 height 34
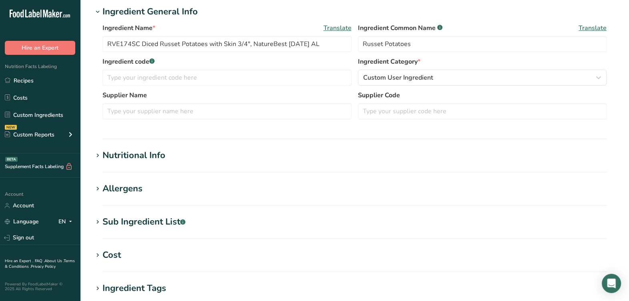
scroll to position [150, 0]
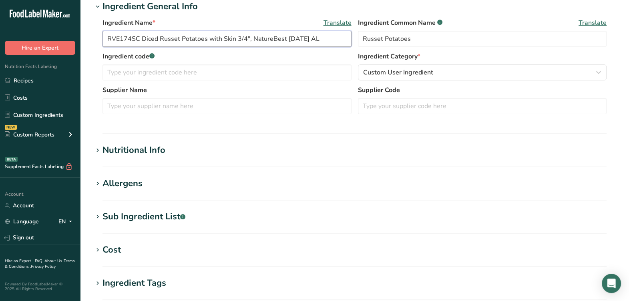
drag, startPoint x: 140, startPoint y: 38, endPoint x: 53, endPoint y: 51, distance: 88.2
click at [53, 51] on div ".a-20{fill:#fff;} Hire an Expert Nutrition Facts Labeling Recipes Costs Custom …" at bounding box center [314, 156] width 629 height 613
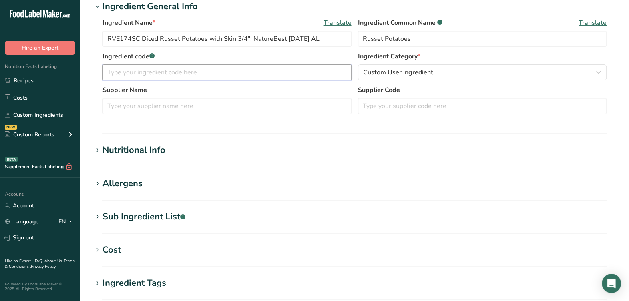
click at [180, 73] on input "text" at bounding box center [226, 72] width 249 height 16
paste input "RVE174SC"
type input "RVE174SC"
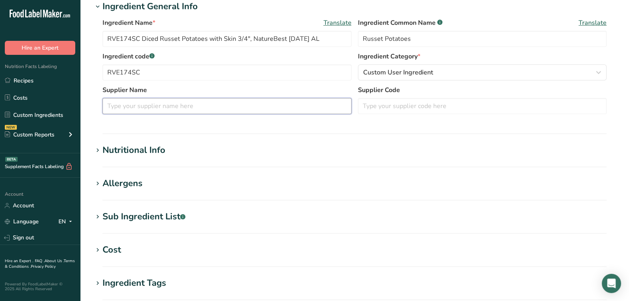
click at [206, 104] on input "text" at bounding box center [226, 106] width 249 height 16
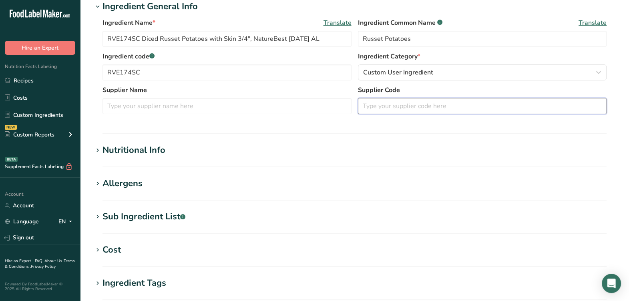
click at [400, 108] on input "text" at bounding box center [482, 106] width 249 height 16
type input "15787"
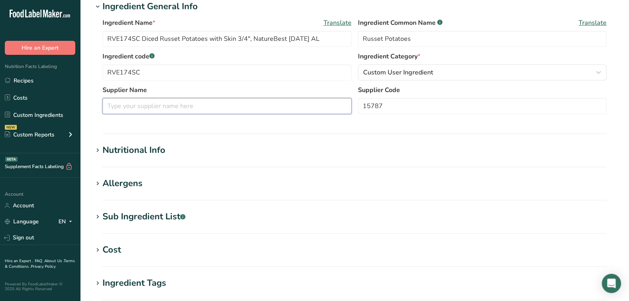
click at [314, 109] on input "text" at bounding box center [226, 106] width 249 height 16
type input "NatureBest"
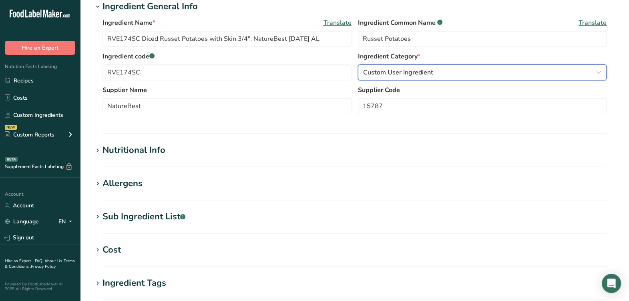
click at [427, 78] on button "Custom User Ingredient" at bounding box center [482, 72] width 249 height 16
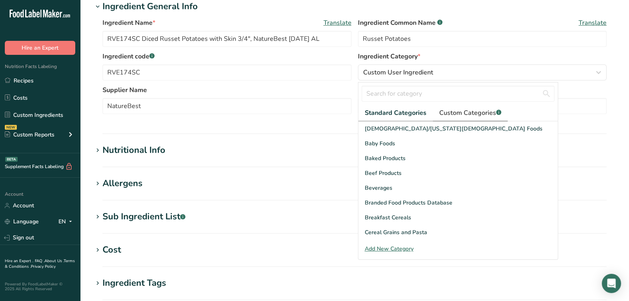
click at [447, 109] on span "Custom Categories .a-a{fill:#347362;}.b-a{fill:#fff;}" at bounding box center [470, 113] width 62 height 10
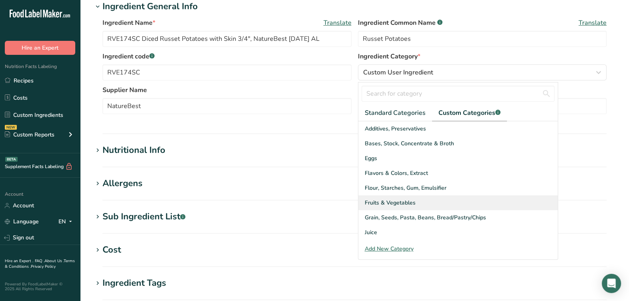
click at [400, 204] on span "Fruits & Vegetables" at bounding box center [390, 202] width 51 height 8
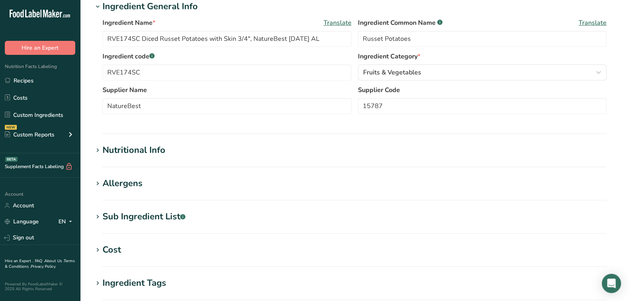
click at [332, 122] on div "Ingredient Name * Translate RVE174SC Diced Russet Potatoes with Skin 3/4", Natu…" at bounding box center [354, 68] width 523 height 110
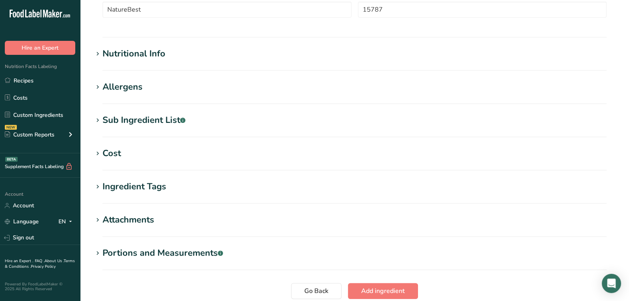
scroll to position [250, 0]
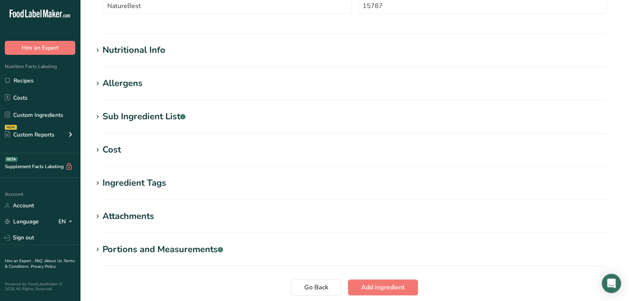
click at [160, 48] on div "Nutritional Info" at bounding box center [133, 50] width 63 height 13
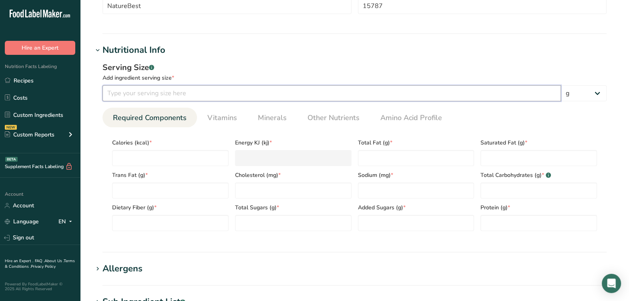
click at [176, 93] on input "number" at bounding box center [331, 93] width 458 height 16
type input "100"
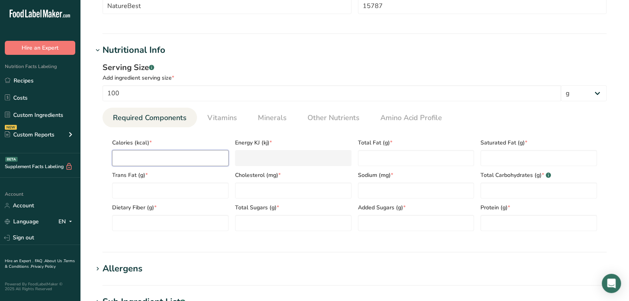
click at [161, 158] on input "number" at bounding box center [170, 158] width 116 height 16
type input "8"
type KJ "33.5"
type input "80"
type KJ "334.7"
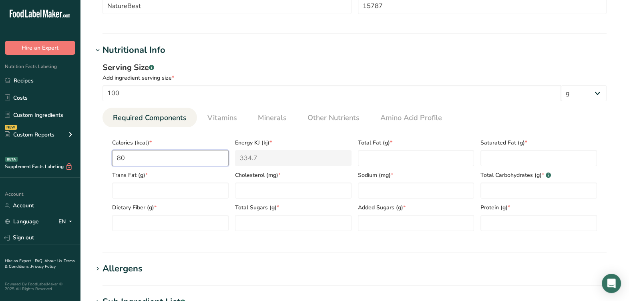
type input "80"
type Fat "0"
type input "0"
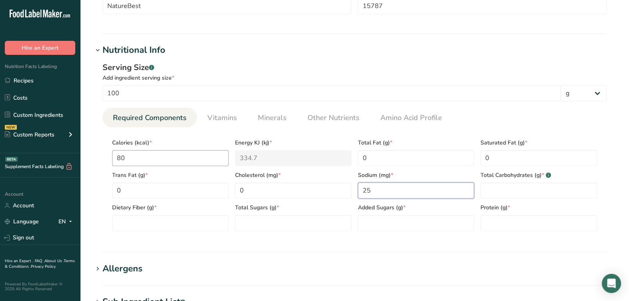
type input "25"
type Carbohydrates "18"
type Fiber "1"
type Sugars "1"
type Sugars "0"
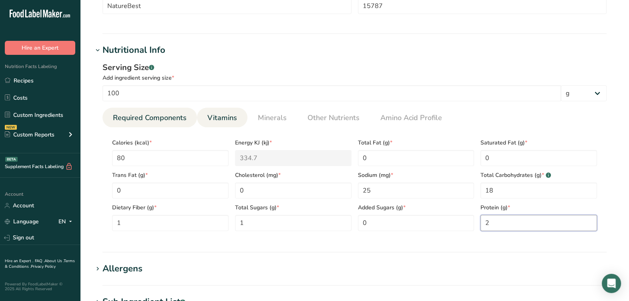
type input "2"
click at [226, 123] on link "Vitamins" at bounding box center [222, 118] width 36 height 20
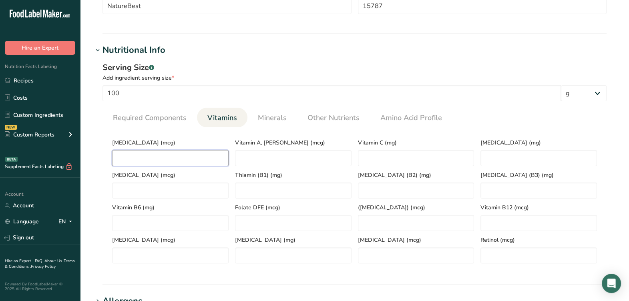
click at [161, 154] on D "number" at bounding box center [170, 158] width 116 height 16
type D "0"
click at [258, 114] on span "Minerals" at bounding box center [272, 117] width 29 height 11
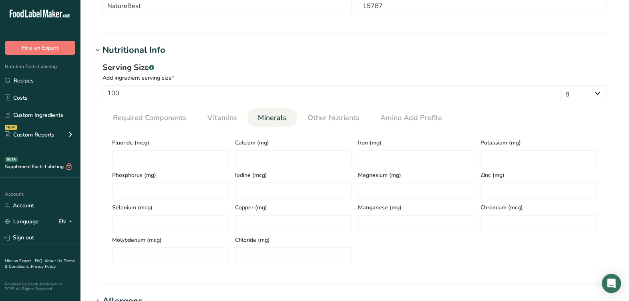
scroll to position [300, 0]
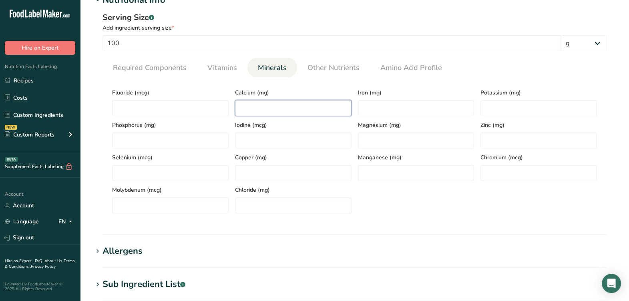
click at [275, 105] on input "number" at bounding box center [293, 108] width 116 height 16
type input "13"
click at [374, 108] on input "number" at bounding box center [416, 108] width 116 height 16
type input "1"
click at [539, 108] on input "number" at bounding box center [538, 108] width 116 height 16
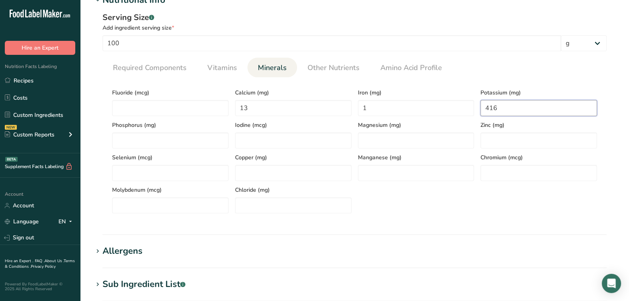
type input "416"
click at [456, 125] on span "Magnesium (mg)" at bounding box center [416, 125] width 116 height 8
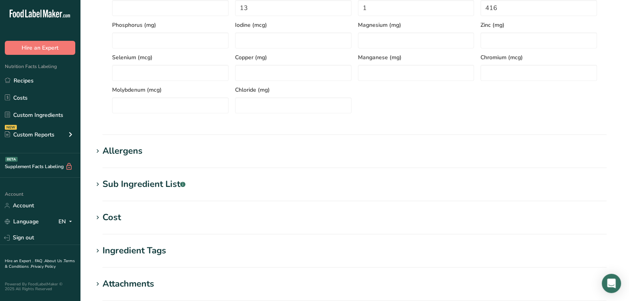
scroll to position [450, 0]
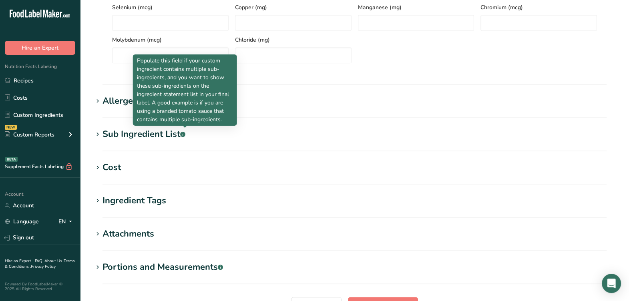
click at [185, 134] on g at bounding box center [182, 134] width 5 height 5
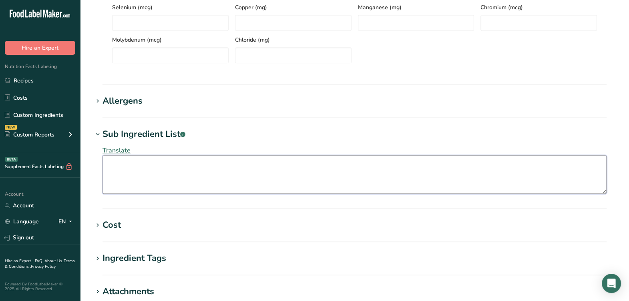
click at [204, 169] on textarea at bounding box center [354, 174] width 504 height 38
type textarea "Russet Potatoes, Ascorbic Acid, Salt, Citric Acid"
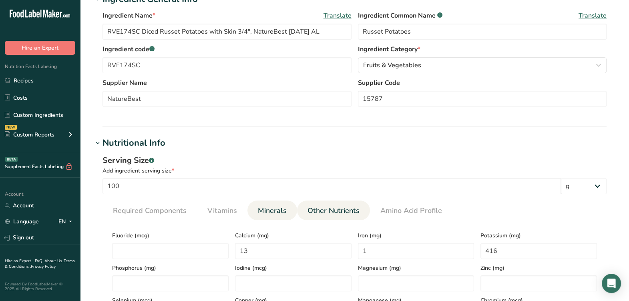
scroll to position [587, 0]
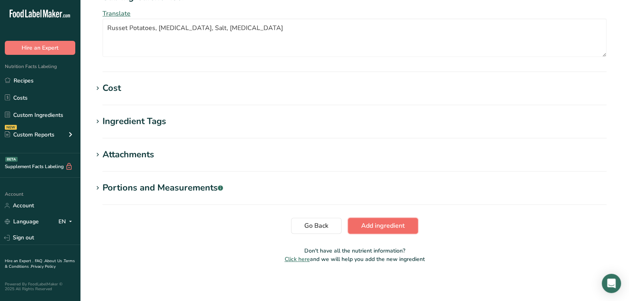
click at [386, 224] on span "Add ingredient" at bounding box center [383, 226] width 44 height 10
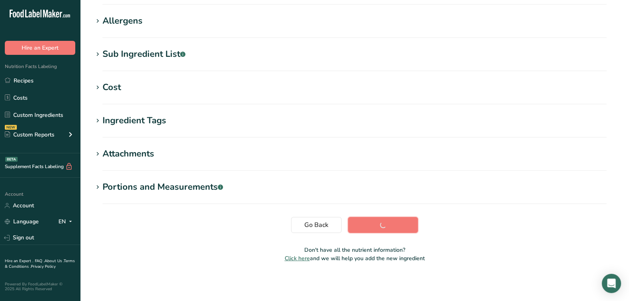
scroll to position [122, 0]
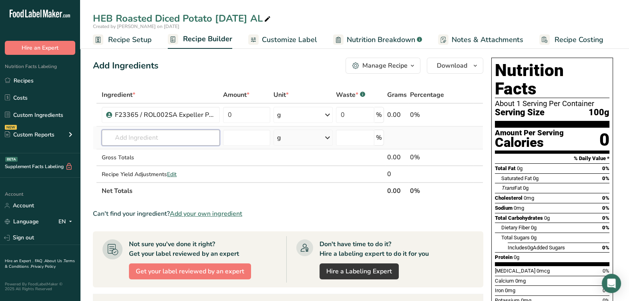
click at [168, 143] on input "text" at bounding box center [161, 138] width 118 height 16
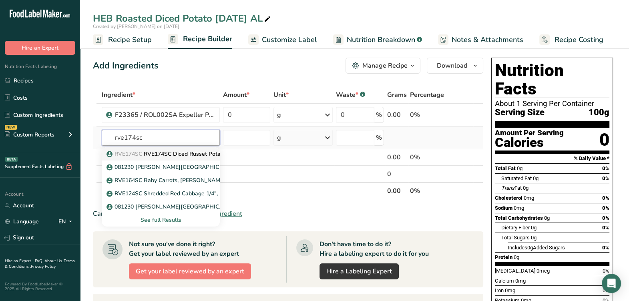
type input "rve174sc"
click at [168, 148] on link "RVE174SC RVE174SC Diced Russet Potatoes with Skin 3/4", NatureBest [DATE] AL" at bounding box center [161, 153] width 118 height 13
type input "RVE174SC Diced Russet Potatoes with Skin 3/4", NatureBest [DATE] AL"
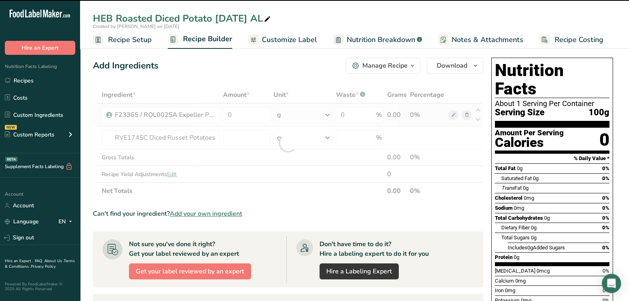
type input "0"
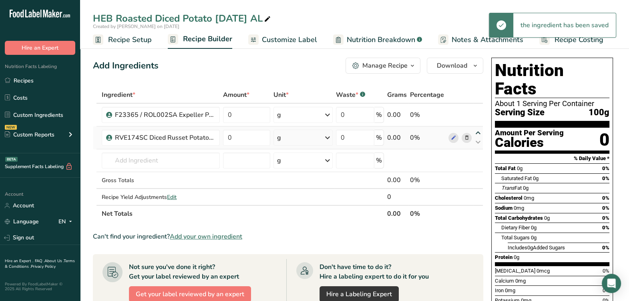
click at [474, 133] on icon at bounding box center [478, 133] width 10 height 6
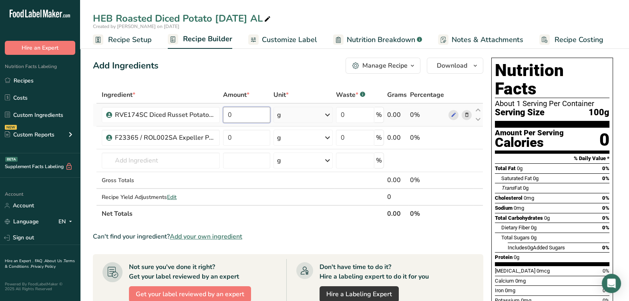
click at [247, 118] on input "0" at bounding box center [246, 115] width 47 height 16
type input "99"
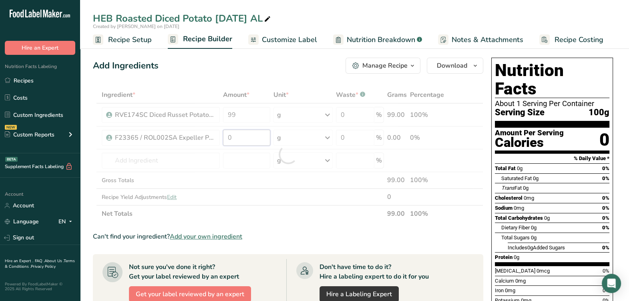
click at [239, 135] on div "Ingredient * Amount * Unit * Waste * .a-a{fill:#347362;}.b-a{fill:#fff;} Grams …" at bounding box center [288, 154] width 390 height 136
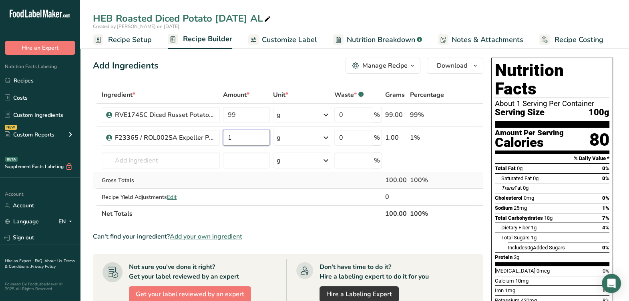
type input "1"
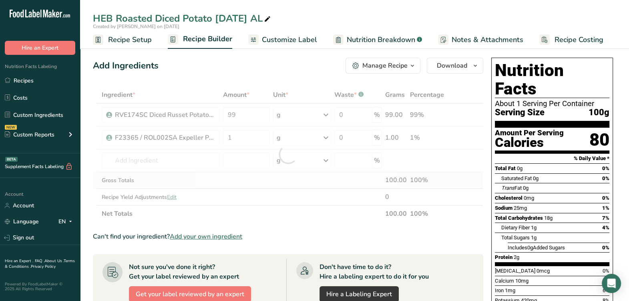
click at [230, 183] on div "Ingredient * Amount * Unit * Waste * .a-a{fill:#347362;}.b-a{fill:#fff;} Grams …" at bounding box center [288, 154] width 390 height 136
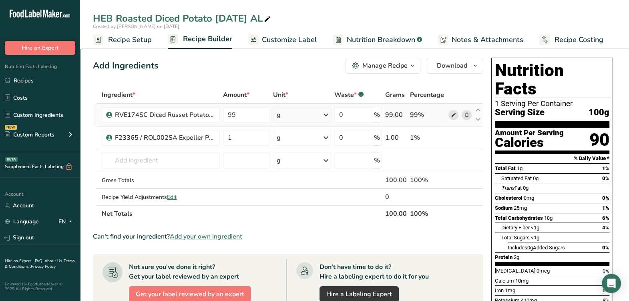
click at [452, 116] on icon at bounding box center [453, 115] width 6 height 8
click at [398, 66] on div "Manage Recipe" at bounding box center [384, 66] width 45 height 10
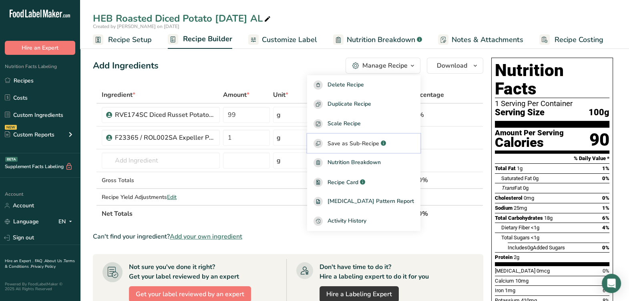
click at [363, 144] on span "Save as Sub-Recipe" at bounding box center [353, 143] width 52 height 8
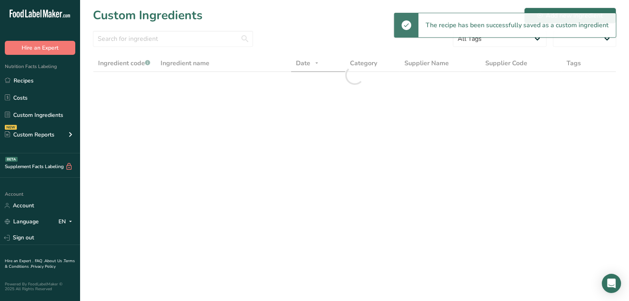
select select "30"
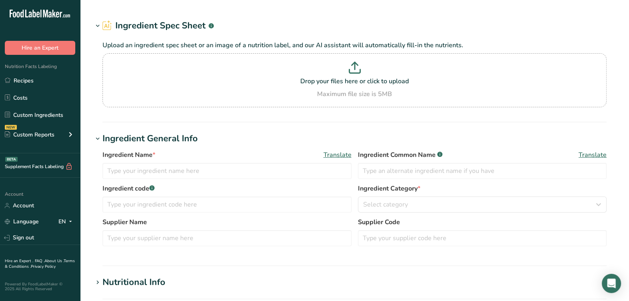
type input "RVE174SC Diced Russet Potatoes with Skin 3/4", NatureBest [DATE] AL"
type input "Russet Potatoes"
type input "RVE174SC"
type input "NatureBest"
type input "15787"
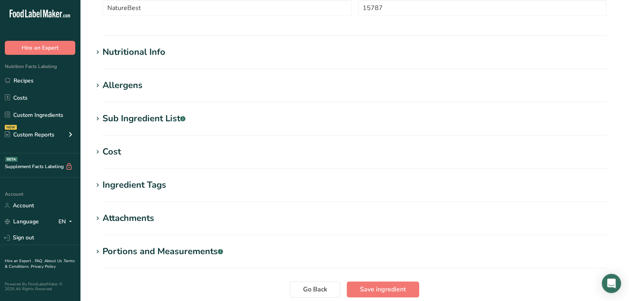
scroll to position [212, 0]
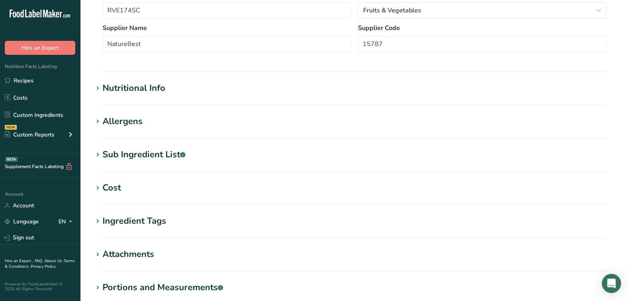
click at [104, 87] on div "Nutritional Info" at bounding box center [133, 88] width 63 height 13
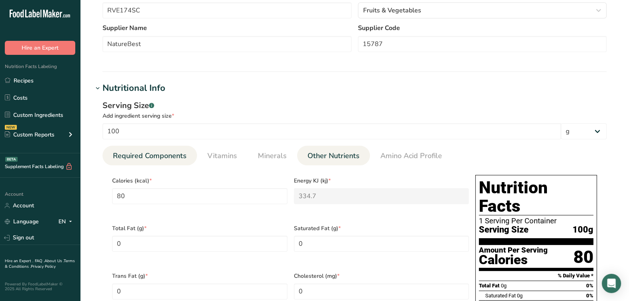
click at [361, 153] on li "Other Nutrients" at bounding box center [333, 156] width 73 height 20
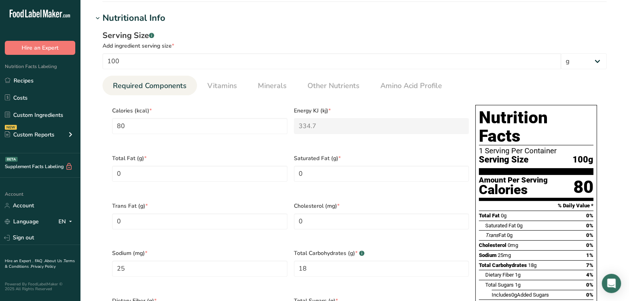
scroll to position [312, 0]
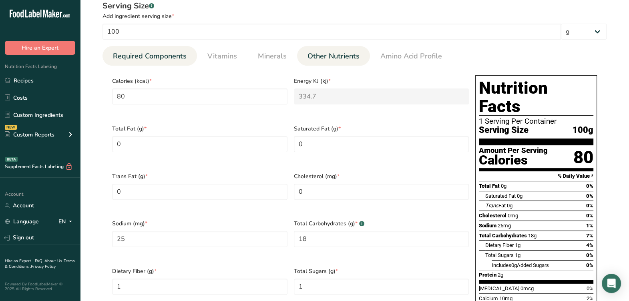
click at [342, 54] on span "Other Nutrients" at bounding box center [333, 56] width 52 height 11
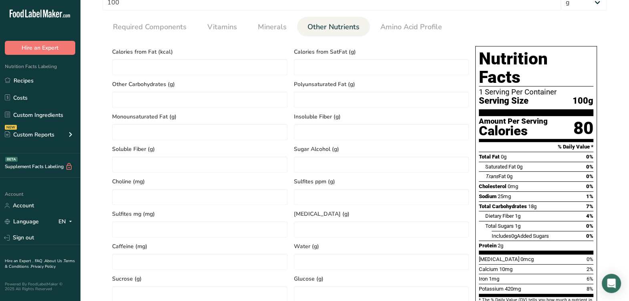
scroll to position [362, 0]
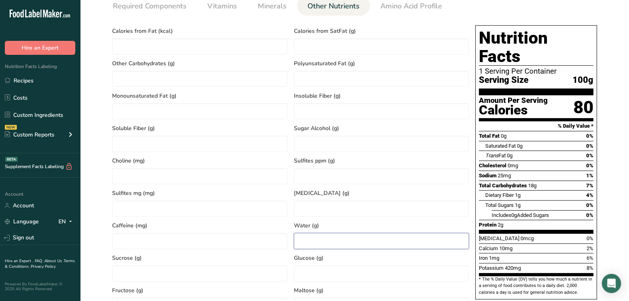
click at [321, 236] on input "number" at bounding box center [381, 241] width 175 height 16
type input "78.6"
click at [283, 231] on div "Caffeine (mg)" at bounding box center [200, 232] width 182 height 32
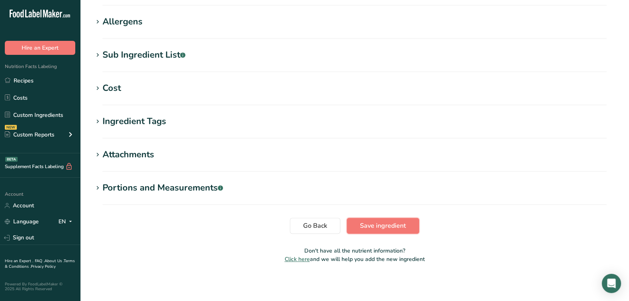
click at [388, 224] on span "Save ingredient" at bounding box center [383, 226] width 46 height 10
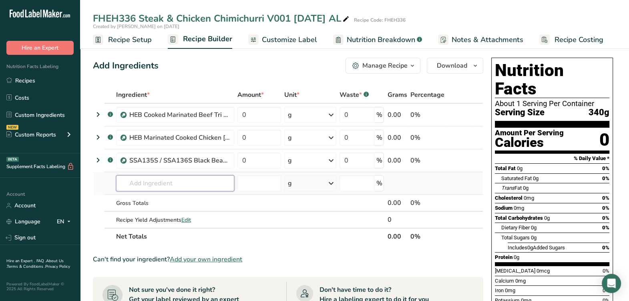
click at [185, 184] on input "text" at bounding box center [175, 183] width 118 height 16
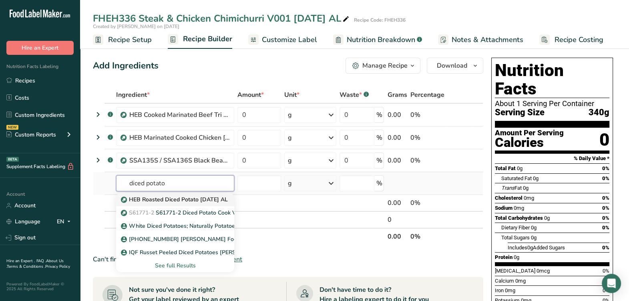
type input "diced potato"
click at [173, 198] on p "HEB Roasted Diced Potato [DATE] AL" at bounding box center [174, 199] width 105 height 8
type input "HEB Roasted Diced Potato [DATE] AL"
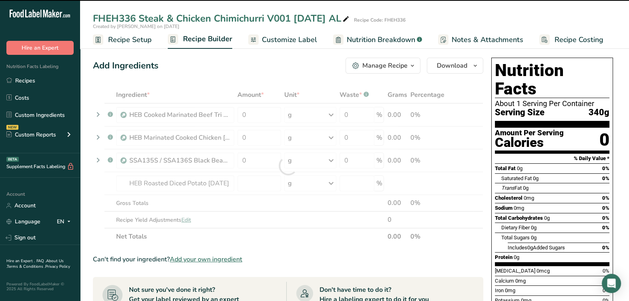
type input "0"
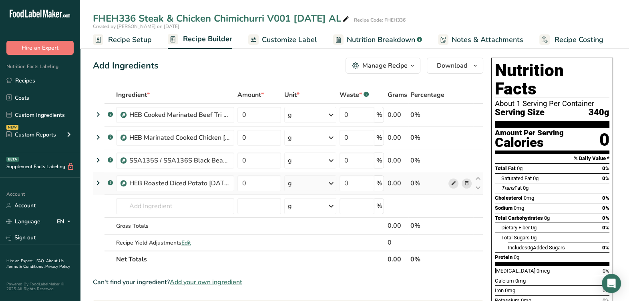
click at [453, 184] on icon at bounding box center [453, 183] width 6 height 8
click at [143, 202] on input "text" at bounding box center [175, 206] width 118 height 16
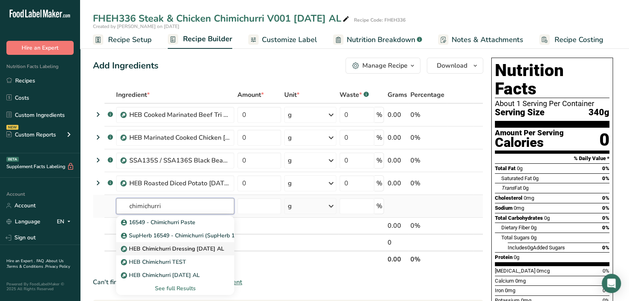
type input "chimichurri"
click at [176, 245] on p "HEB Chimichurri Dressing [DATE] AL" at bounding box center [173, 249] width 102 height 8
type input "HEB Chimichurri Dressing [DATE] AL"
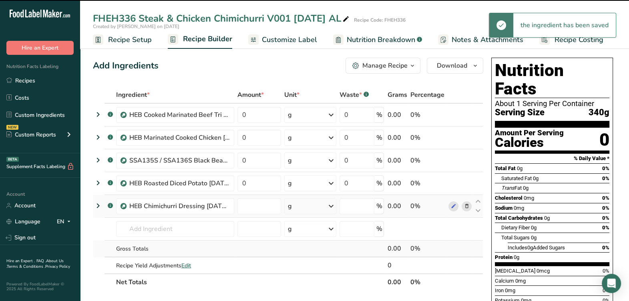
type input "0"
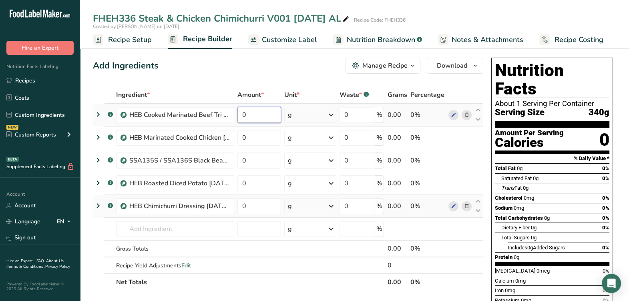
click at [260, 114] on input "0" at bounding box center [259, 115] width 44 height 16
type input "11.7302"
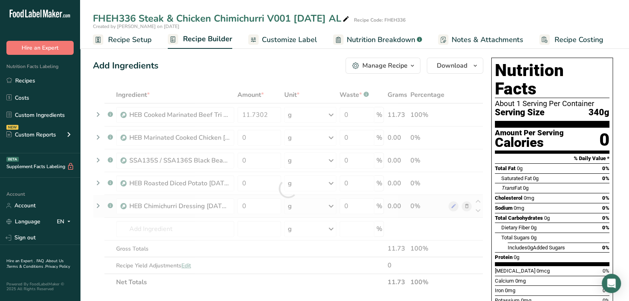
click at [267, 127] on div "Ingredient * Amount * Unit * Waste * .a-a{fill:#347362;}.b-a{fill:#fff;} Grams …" at bounding box center [288, 188] width 390 height 204
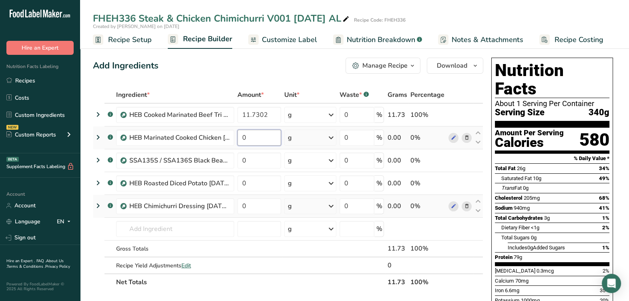
click at [263, 136] on input "0" at bounding box center [259, 138] width 44 height 16
type input "23.4604"
click at [248, 168] on div "Ingredient * Amount * Unit * Waste * .a-a{fill:#347362;}.b-a{fill:#fff;} Grams …" at bounding box center [288, 188] width 390 height 204
click at [254, 160] on input "0" at bounding box center [259, 160] width 44 height 16
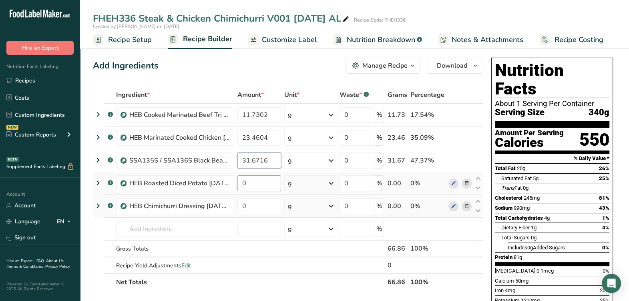
type input "31.6716"
click at [270, 187] on div "Ingredient * Amount * Unit * Waste * .a-a{fill:#347362;}.b-a{fill:#fff;} Grams …" at bounding box center [288, 188] width 390 height 204
type input "21.4076"
click at [268, 202] on div "Ingredient * Amount * Unit * Waste * .a-a{fill:#347362;}.b-a{fill:#fff;} Grams …" at bounding box center [288, 188] width 390 height 204
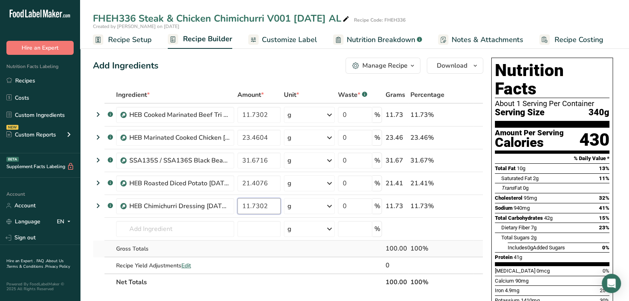
type input "11.7302"
click at [245, 252] on div "Ingredient * Amount * Unit * Waste * .a-a{fill:#347362;}.b-a{fill:#fff;} Grams …" at bounding box center [288, 188] width 390 height 204
click at [349, 21] on icon at bounding box center [345, 19] width 7 height 11
drag, startPoint x: 212, startPoint y: 16, endPoint x: 218, endPoint y: 11, distance: 8.2
click at [212, 16] on input "FHEH336 Steak & Chicken Chimichurri V001 8-19-25 AL" at bounding box center [327, 18] width 468 height 14
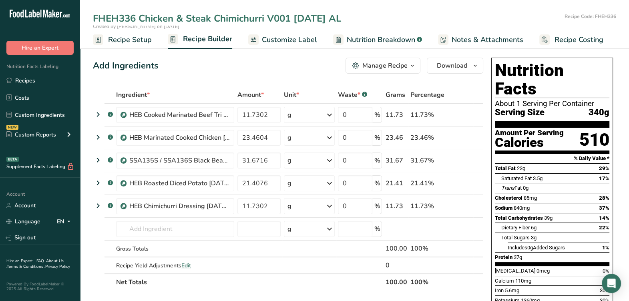
type input "FHEH336 Chicken & Steak Chimichurri V001 8-19-25 AL"
click at [307, 44] on span "Customize Label" at bounding box center [289, 39] width 55 height 11
click at [300, 39] on span "Customize Label" at bounding box center [289, 39] width 55 height 11
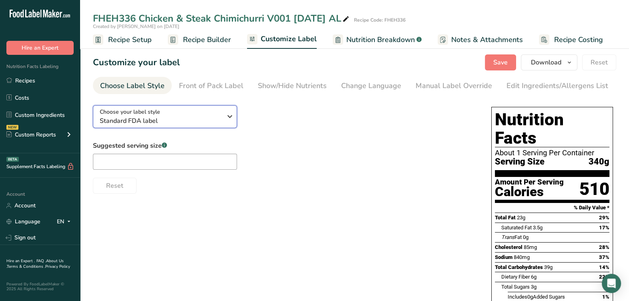
click at [219, 123] on span "Standard FDA label" at bounding box center [161, 121] width 122 height 10
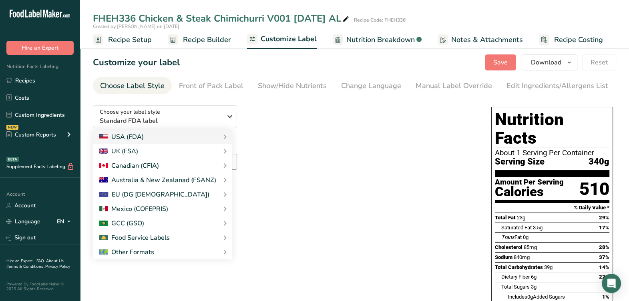
click at [332, 158] on div "Suggested serving size .a-a{fill:#347362;}.b-a{fill:#fff;} Reset" at bounding box center [284, 167] width 382 height 53
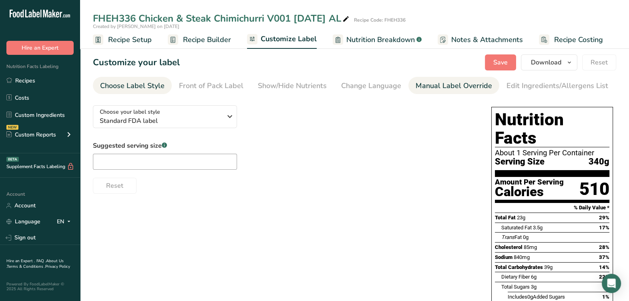
click at [430, 88] on div "Manual Label Override" at bounding box center [453, 85] width 76 height 11
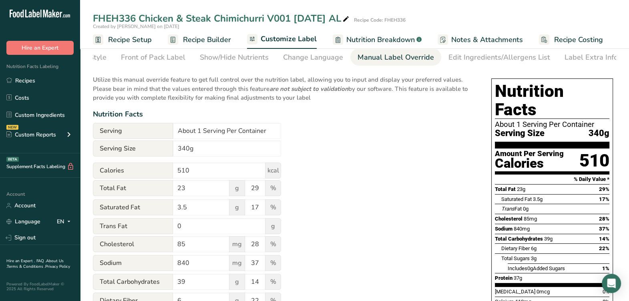
scroll to position [50, 0]
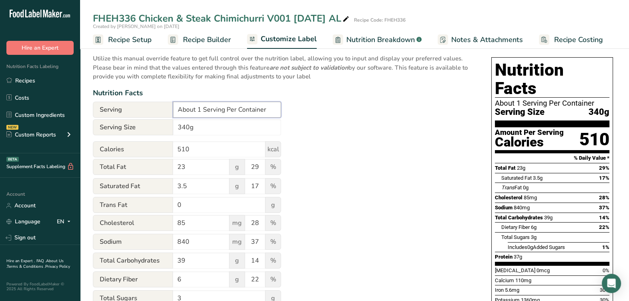
click at [197, 114] on input "About 1 Serving Per Container" at bounding box center [227, 110] width 108 height 16
type input "1 serving per container"
click at [186, 128] on input "340g" at bounding box center [227, 127] width 108 height 16
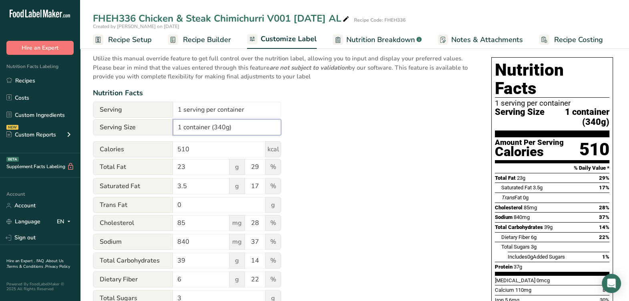
type input "1 container (340g)"
click at [340, 153] on div "Utilize this manual override feature to get full control over the nutrition lab…" at bounding box center [284, 245] width 382 height 392
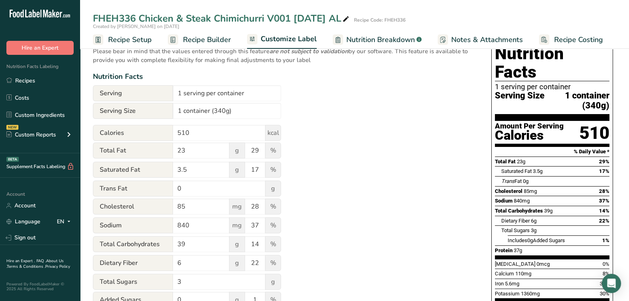
scroll to position [0, 0]
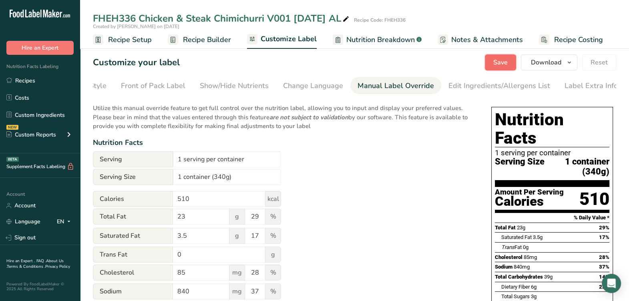
click at [495, 64] on span "Save" at bounding box center [500, 63] width 14 height 10
click at [532, 60] on span "Download" at bounding box center [546, 63] width 30 height 10
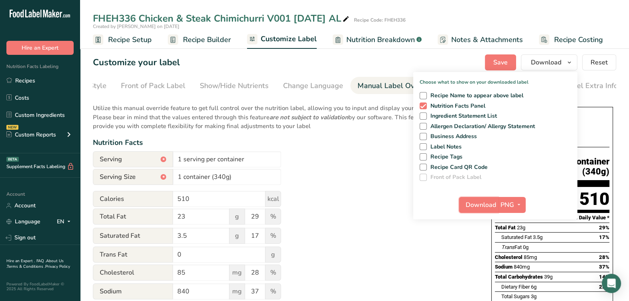
click at [477, 198] on button "Download" at bounding box center [478, 205] width 39 height 16
click at [0, 0] on div at bounding box center [0, 0] width 0 height 0
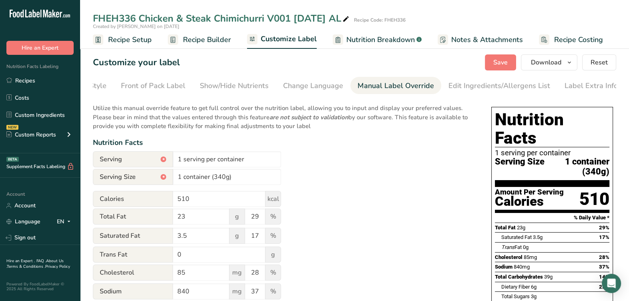
click at [216, 40] on span "Recipe Builder" at bounding box center [207, 39] width 48 height 11
click at [217, 40] on span "Recipe Builder" at bounding box center [207, 39] width 48 height 11
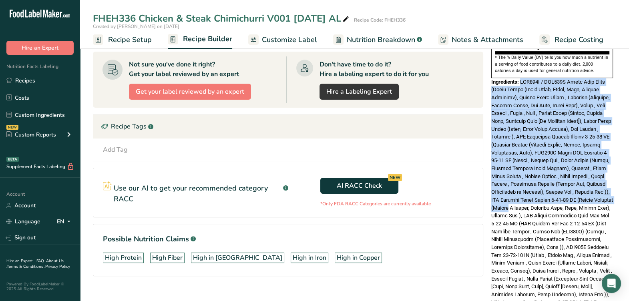
scroll to position [348, 0]
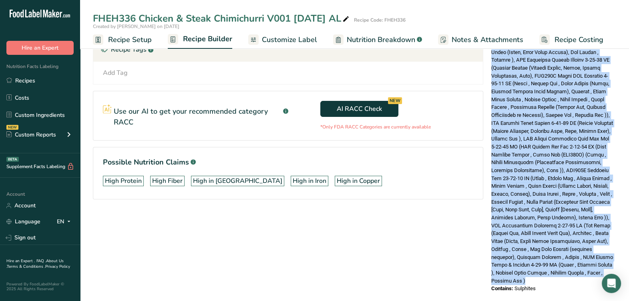
drag, startPoint x: 520, startPoint y: 81, endPoint x: 608, endPoint y: 267, distance: 205.3
click at [608, 267] on div "Ingredients:" at bounding box center [552, 143] width 122 height 284
drag, startPoint x: 608, startPoint y: 267, endPoint x: 578, endPoint y: 188, distance: 83.5
copy span "SSA135S / SSA136S Black Bean Puree (Black Beans (Black Beans, Water, Salt, Calc…"
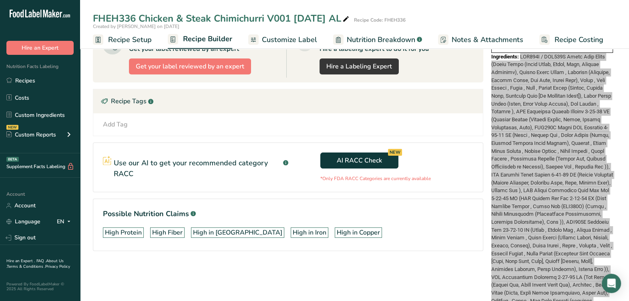
scroll to position [298, 0]
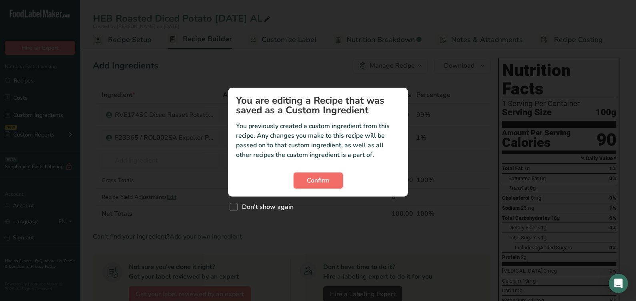
click at [298, 174] on button "Confirm" at bounding box center [318, 180] width 49 height 16
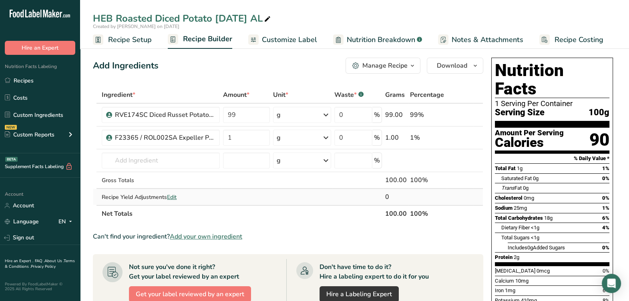
click at [172, 200] on span "Edit" at bounding box center [172, 197] width 10 height 8
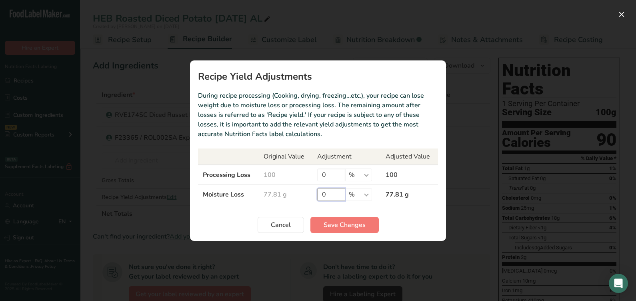
click at [329, 193] on input "0" at bounding box center [331, 194] width 28 height 13
type input "25"
click at [337, 231] on button "Save Changes" at bounding box center [345, 225] width 68 height 16
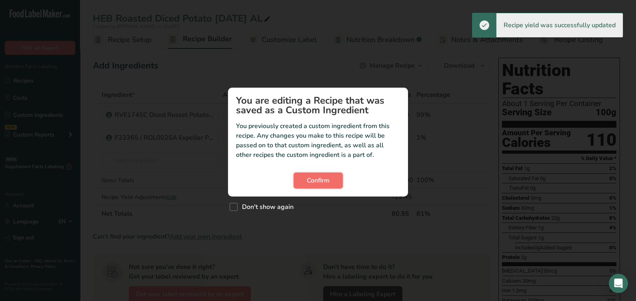
click at [309, 183] on span "Confirm" at bounding box center [318, 181] width 23 height 10
